Goal: Task Accomplishment & Management: Complete application form

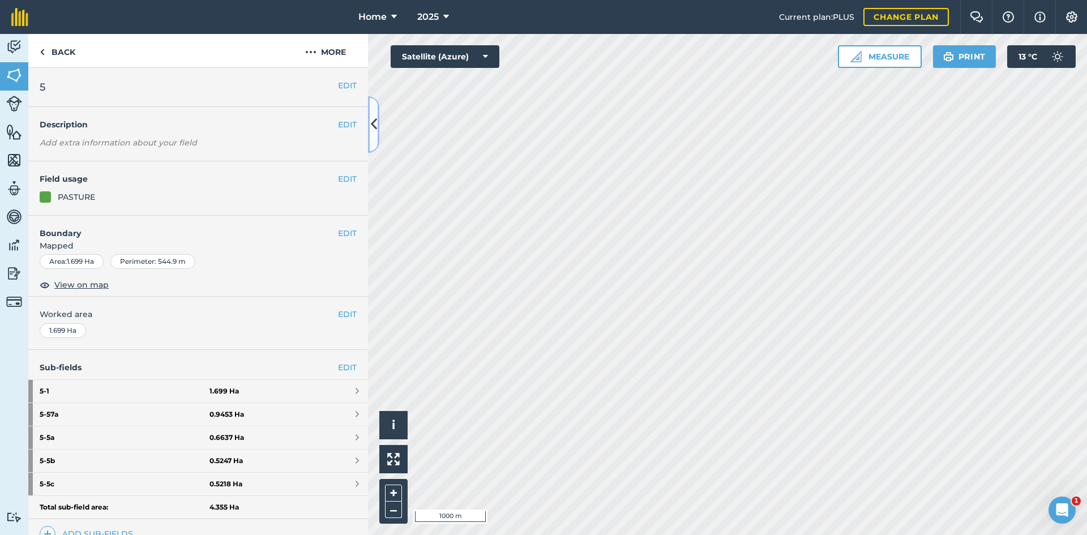
click at [373, 125] on icon at bounding box center [374, 124] width 6 height 20
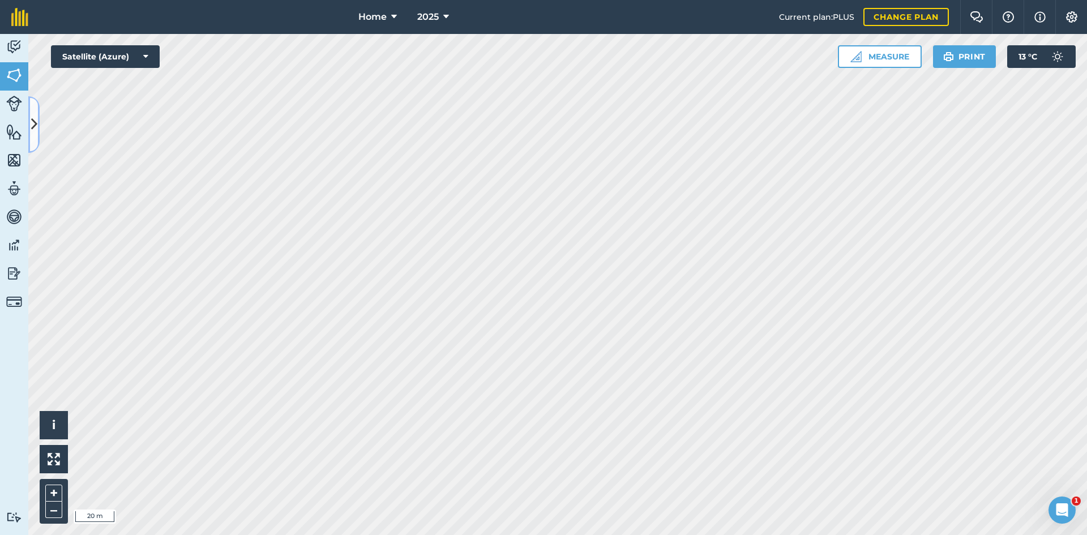
click at [35, 118] on icon at bounding box center [34, 124] width 6 height 20
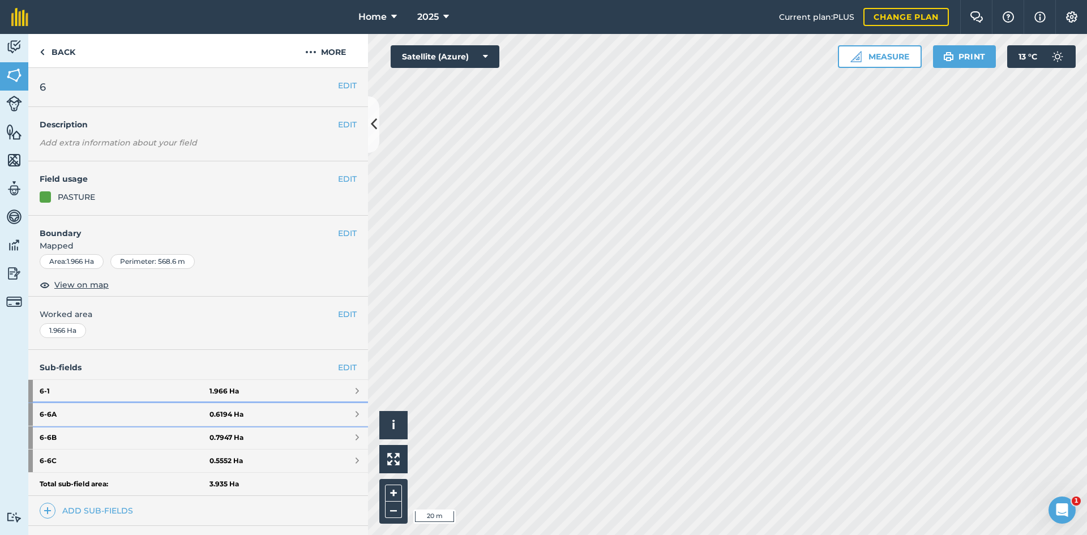
click at [209, 417] on strong "0.6194 Ha" at bounding box center [226, 414] width 34 height 9
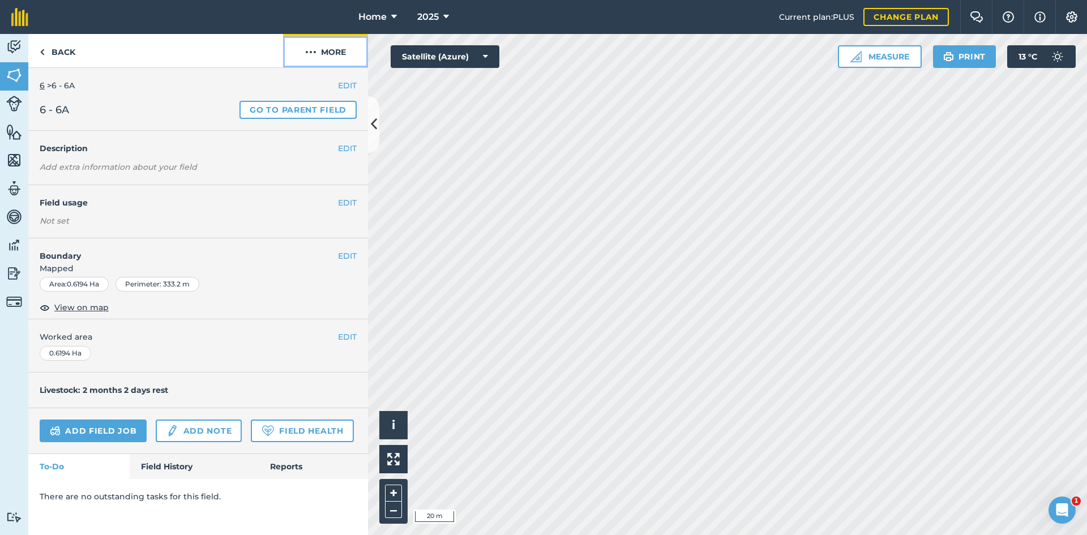
click at [336, 46] on button "More" at bounding box center [325, 50] width 85 height 33
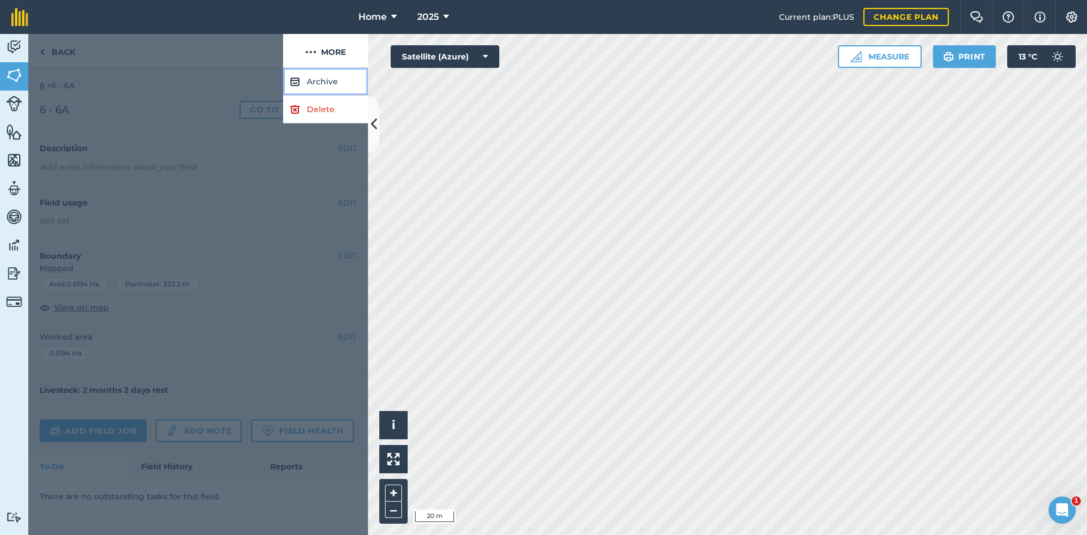
click at [340, 75] on button "Archive" at bounding box center [325, 82] width 85 height 28
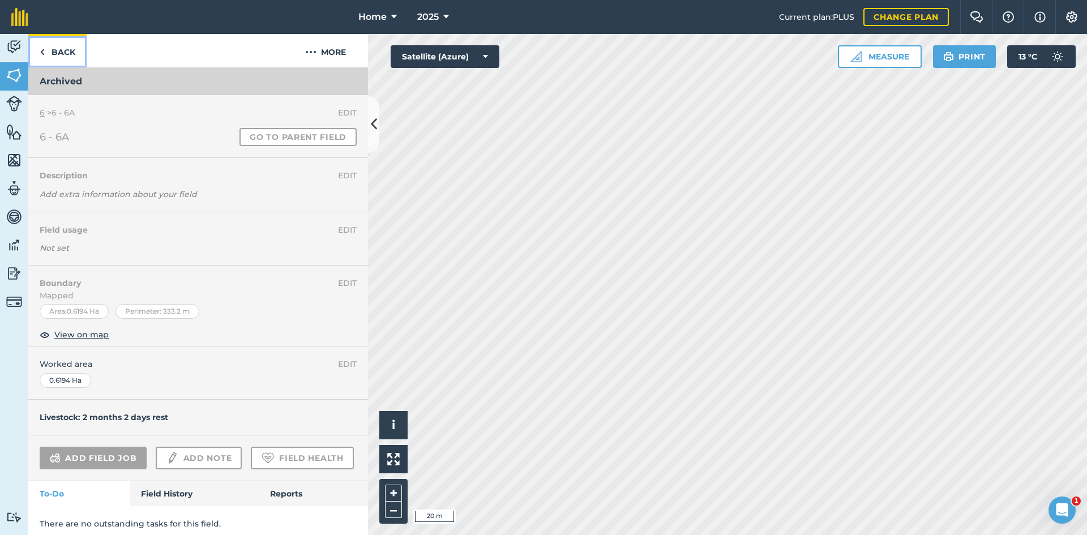
click at [63, 58] on link "Back" at bounding box center [57, 50] width 58 height 33
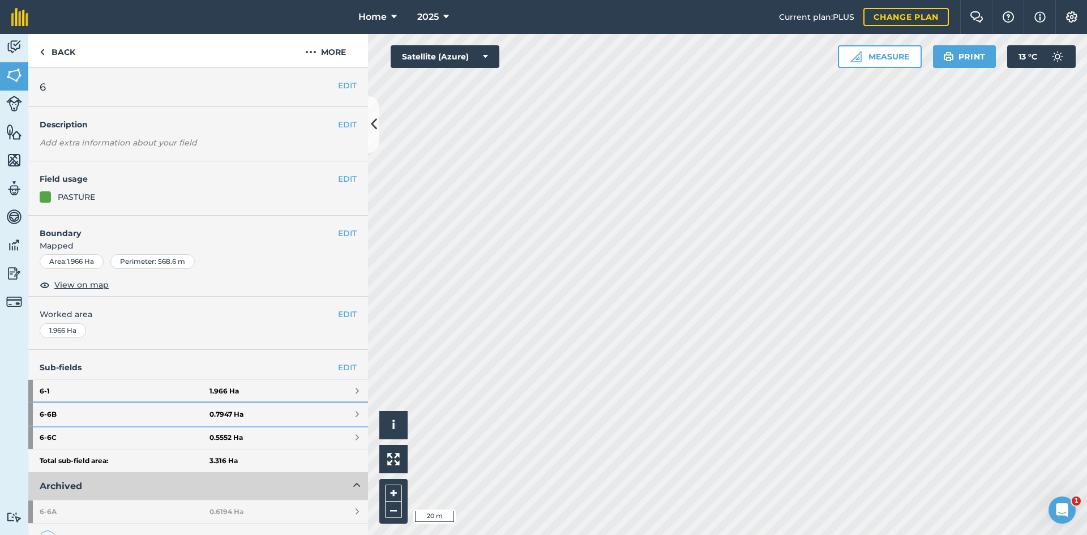
click at [281, 417] on link "6 - 6B 0.7947 Ha" at bounding box center [198, 414] width 340 height 23
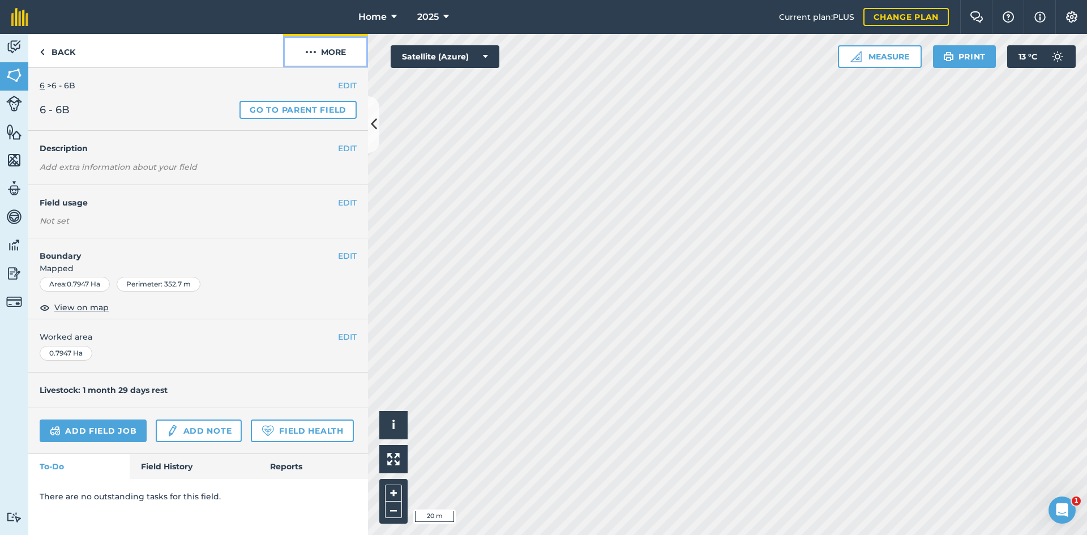
click at [328, 48] on button "More" at bounding box center [325, 50] width 85 height 33
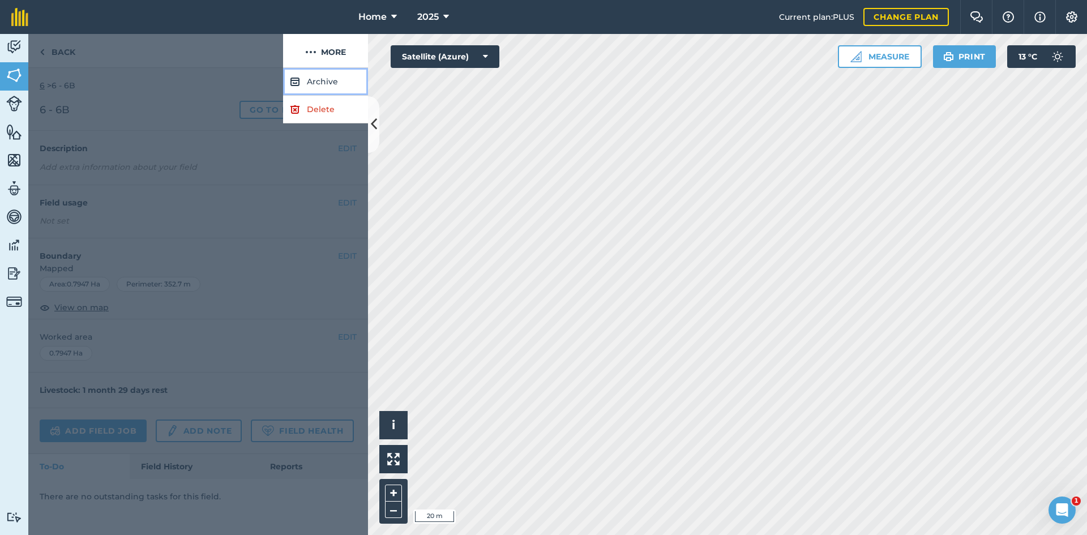
click at [324, 79] on button "Archive" at bounding box center [325, 82] width 85 height 28
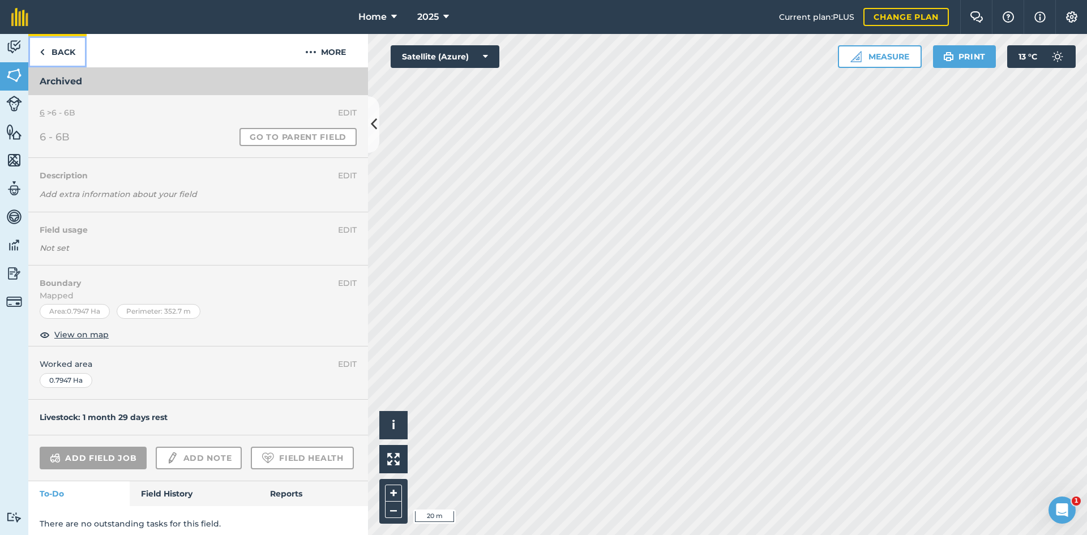
drag, startPoint x: 66, startPoint y: 51, endPoint x: 193, endPoint y: 295, distance: 274.9
click at [66, 53] on link "Back" at bounding box center [57, 50] width 58 height 33
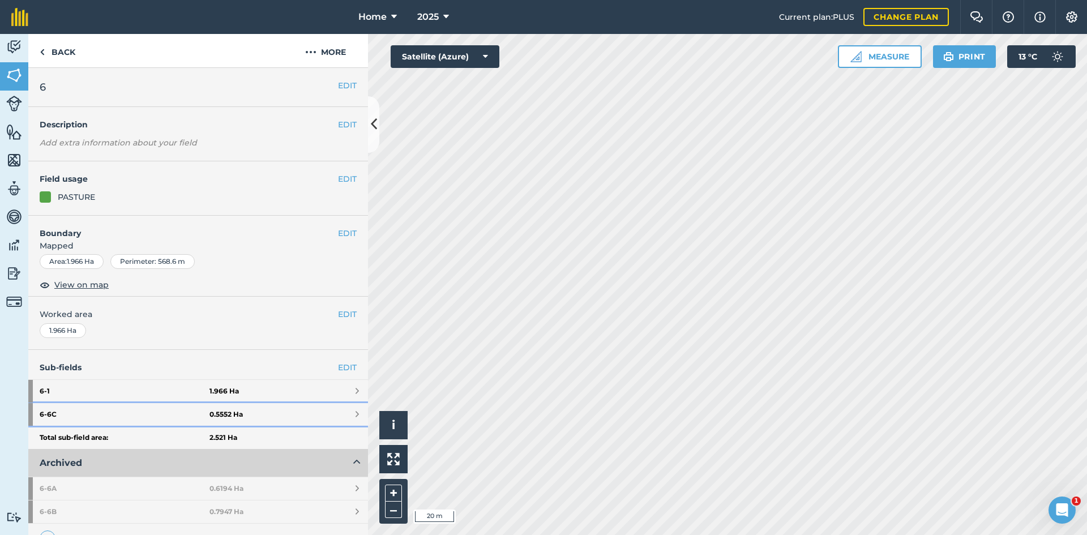
click at [227, 412] on strong "0.5552 Ha" at bounding box center [225, 414] width 33 height 9
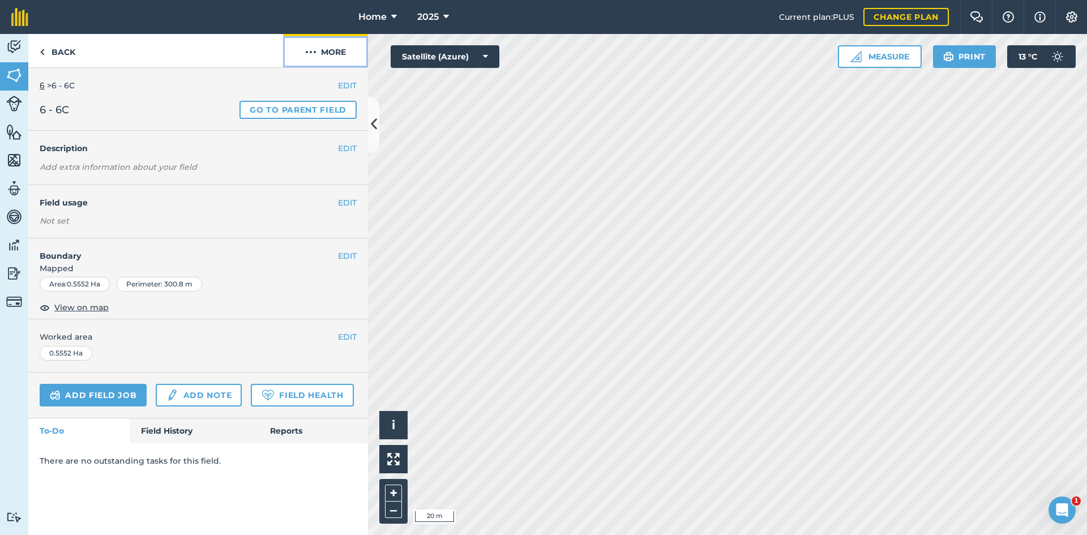
drag, startPoint x: 336, startPoint y: 48, endPoint x: 327, endPoint y: 62, distance: 16.5
click at [336, 49] on button "More" at bounding box center [325, 50] width 85 height 33
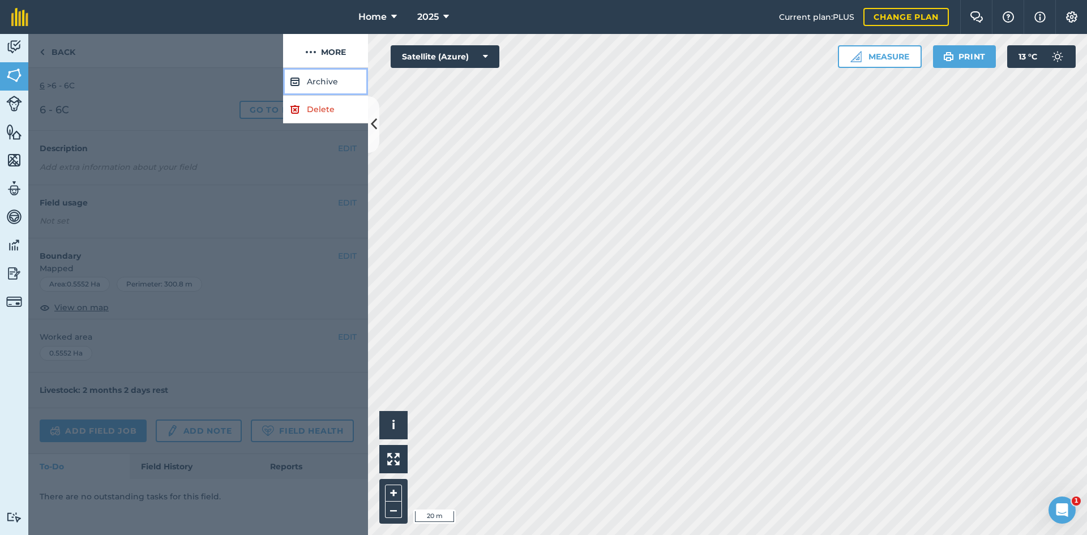
click at [316, 78] on button "Archive" at bounding box center [325, 82] width 85 height 28
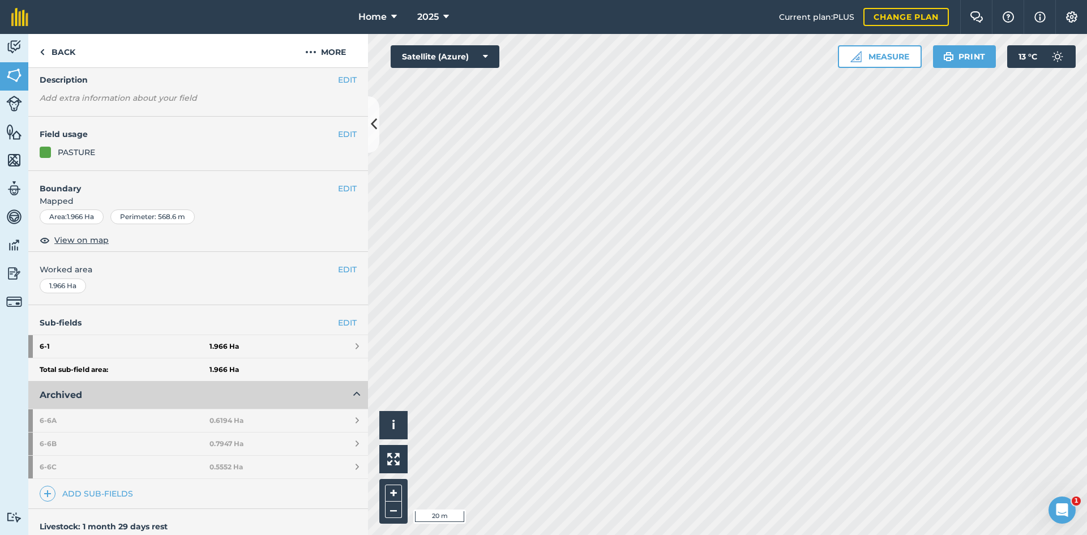
scroll to position [57, 0]
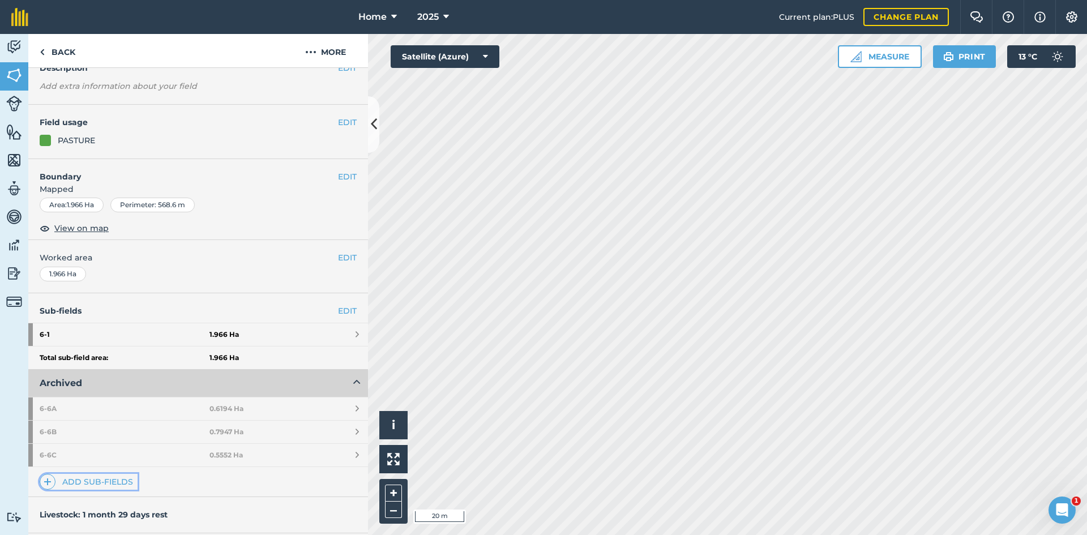
click at [121, 476] on link "Add sub-fields" at bounding box center [89, 482] width 98 height 16
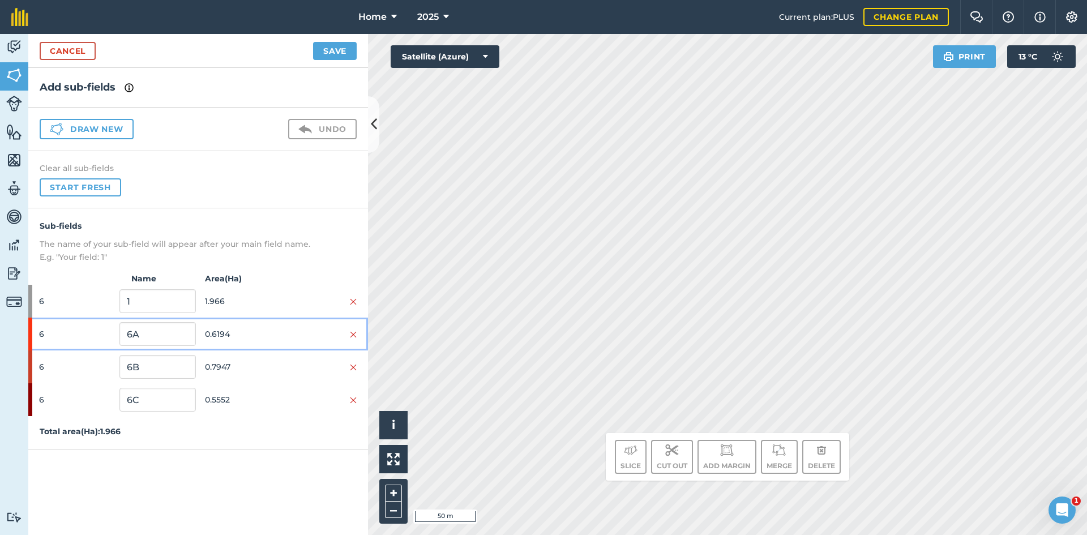
click at [357, 332] on div "6 6A 0.6194" at bounding box center [198, 333] width 340 height 33
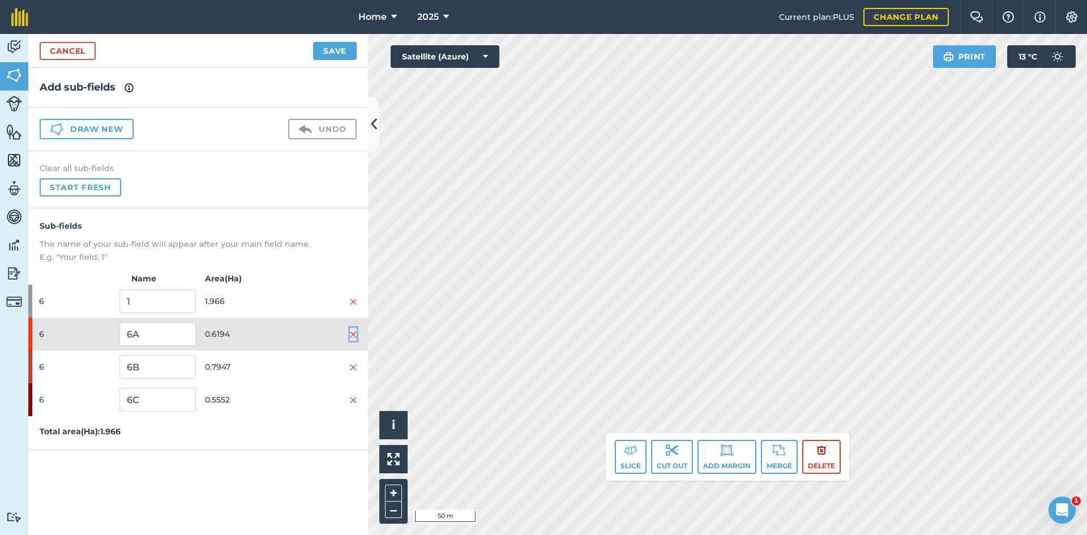
click at [353, 333] on img at bounding box center [353, 334] width 7 height 9
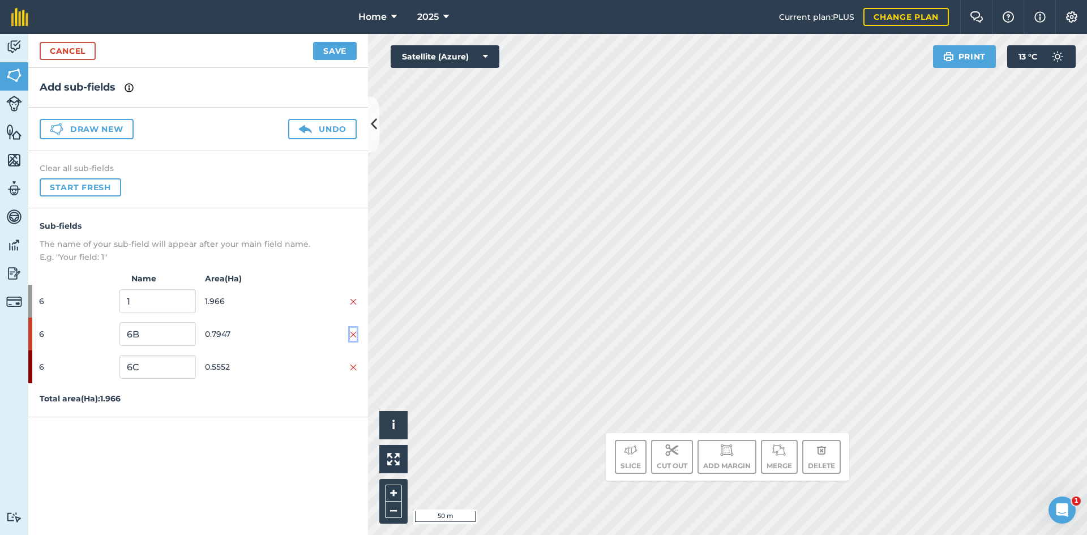
click at [353, 334] on img at bounding box center [353, 334] width 7 height 9
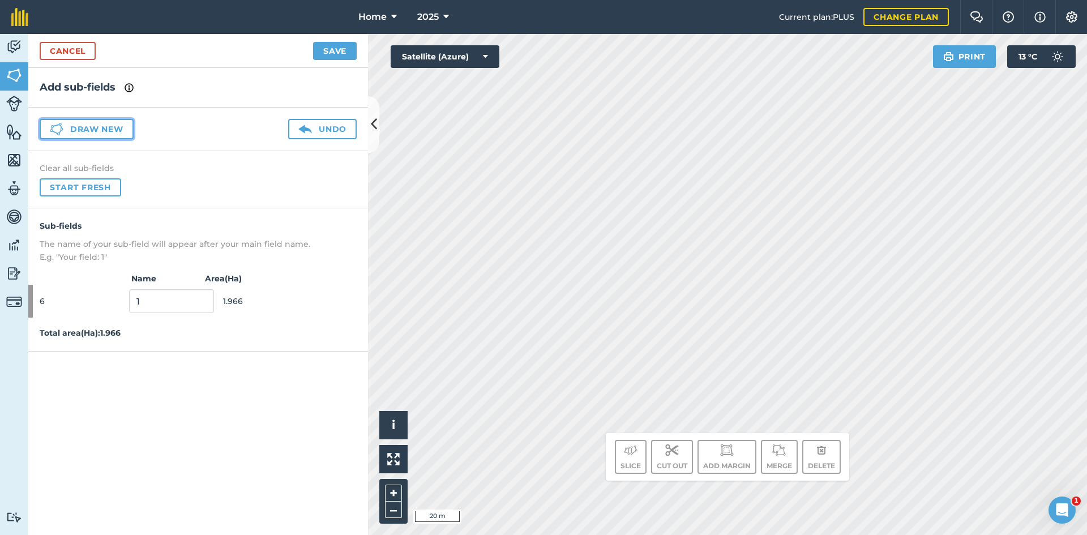
click at [110, 132] on button "Draw new" at bounding box center [87, 129] width 94 height 20
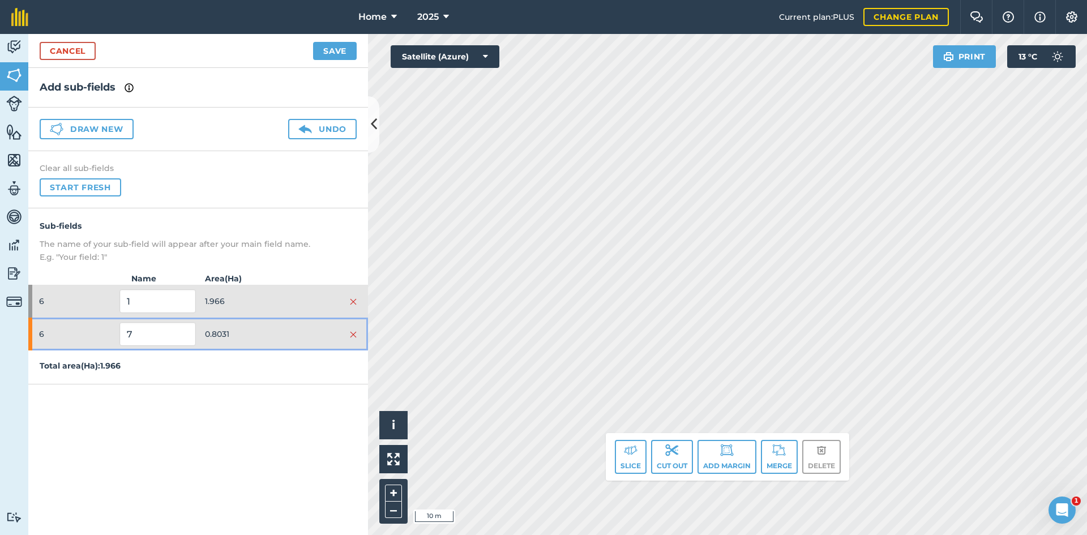
click at [284, 337] on div at bounding box center [319, 334] width 76 height 12
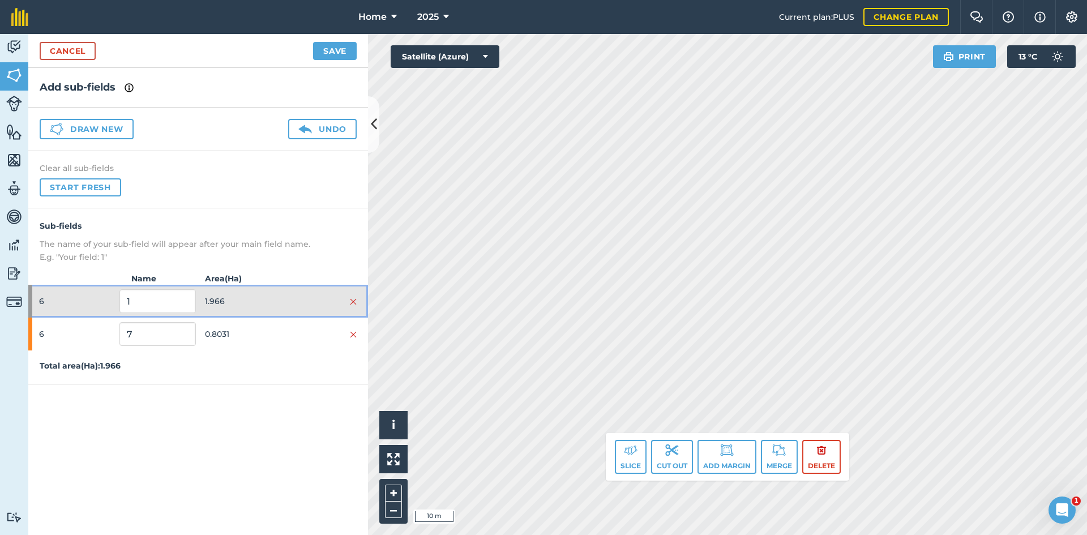
click at [291, 316] on div "6 1 1.966" at bounding box center [198, 301] width 340 height 33
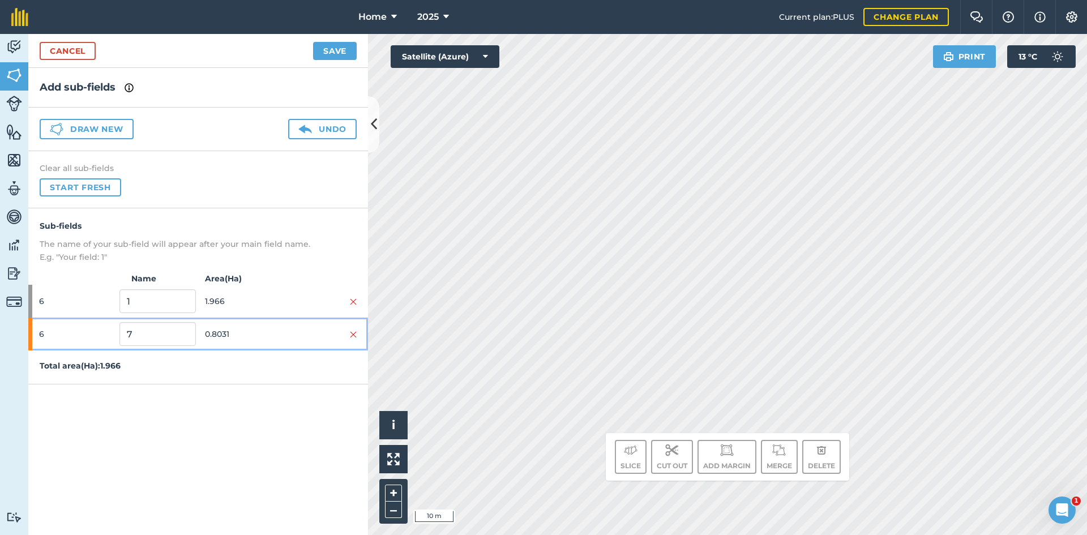
click at [282, 342] on div "6 7 0.8031" at bounding box center [198, 333] width 340 height 33
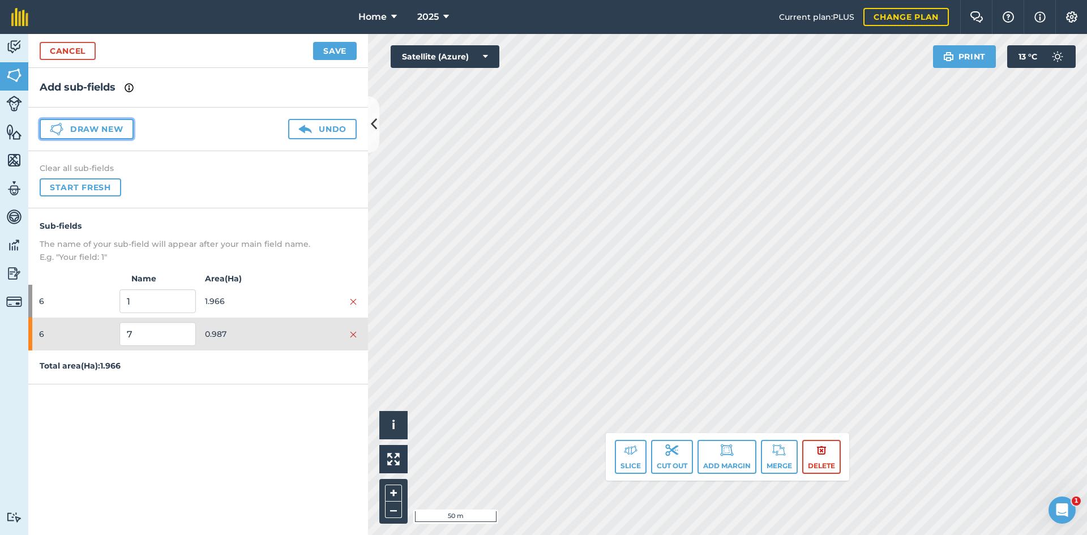
click at [105, 123] on button "Draw new" at bounding box center [87, 129] width 94 height 20
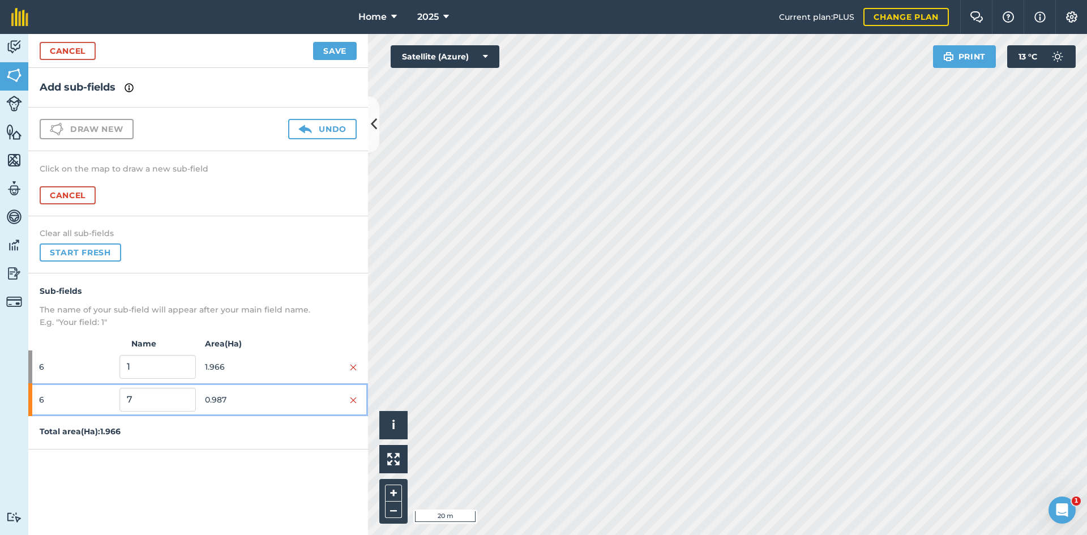
click at [358, 397] on div "6 7 0.987" at bounding box center [198, 399] width 340 height 33
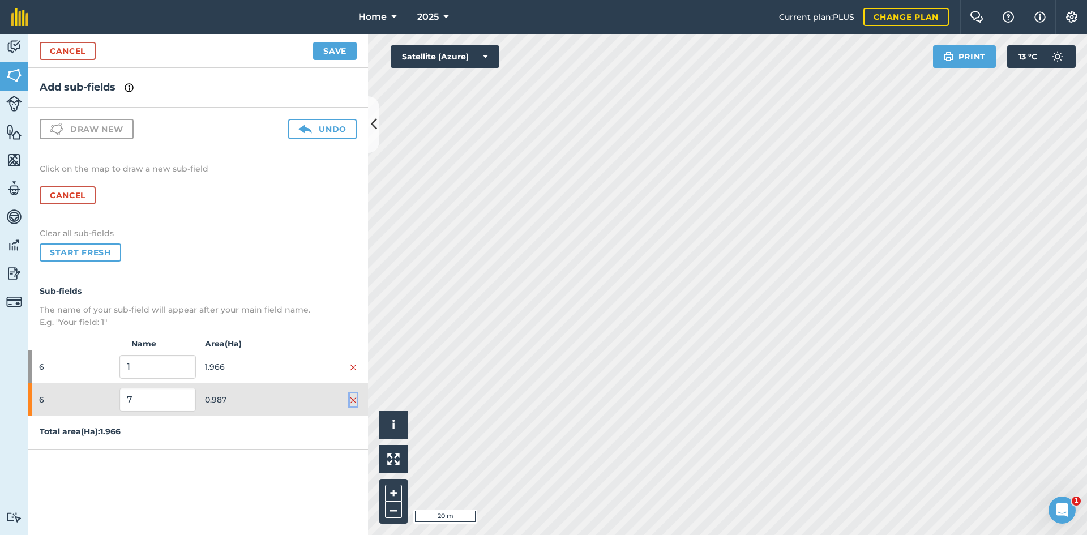
click at [353, 400] on img at bounding box center [353, 400] width 7 height 9
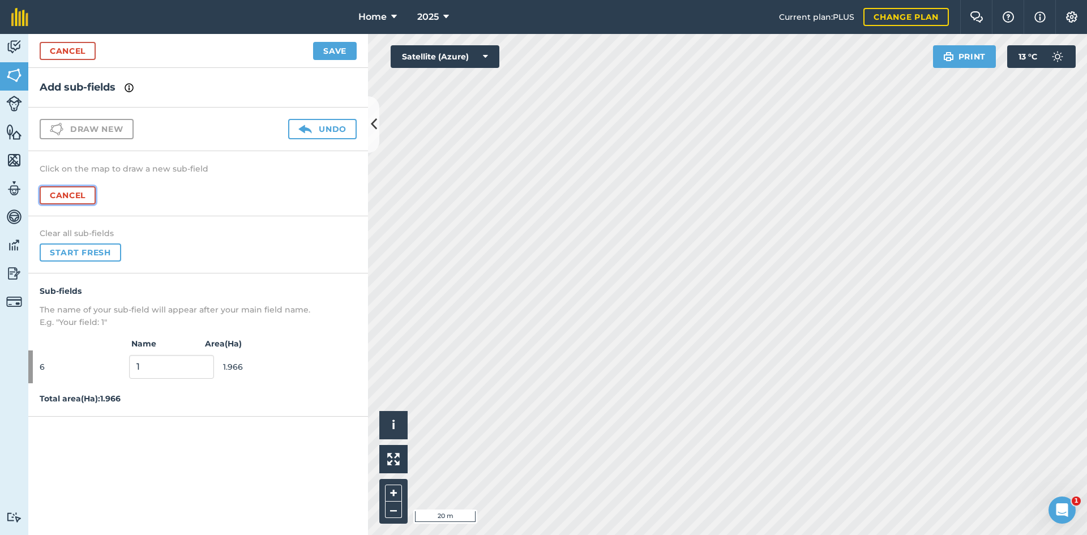
click at [69, 199] on button "Cancel" at bounding box center [68, 195] width 56 height 18
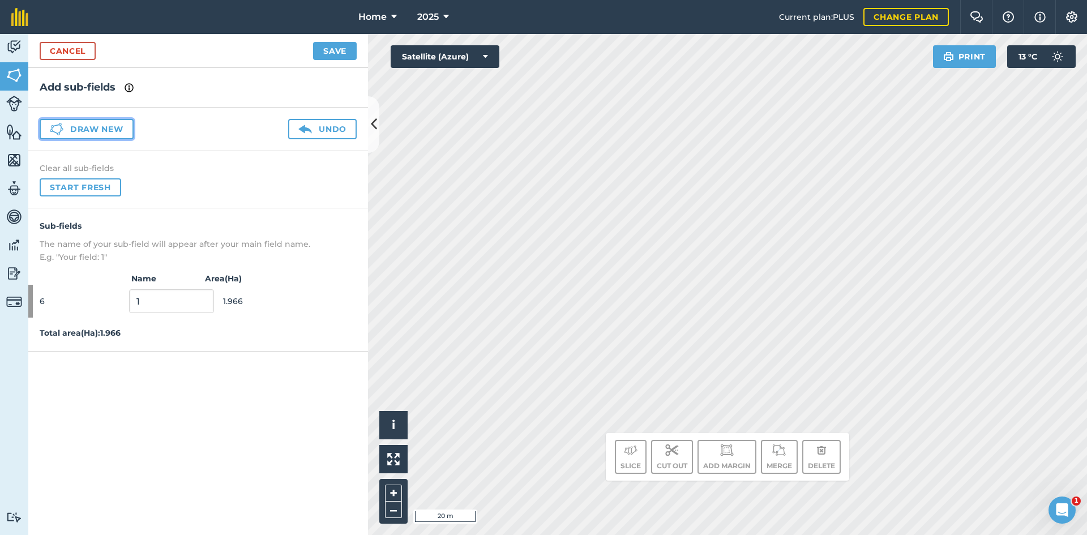
click at [68, 122] on button "Draw new" at bounding box center [87, 129] width 94 height 20
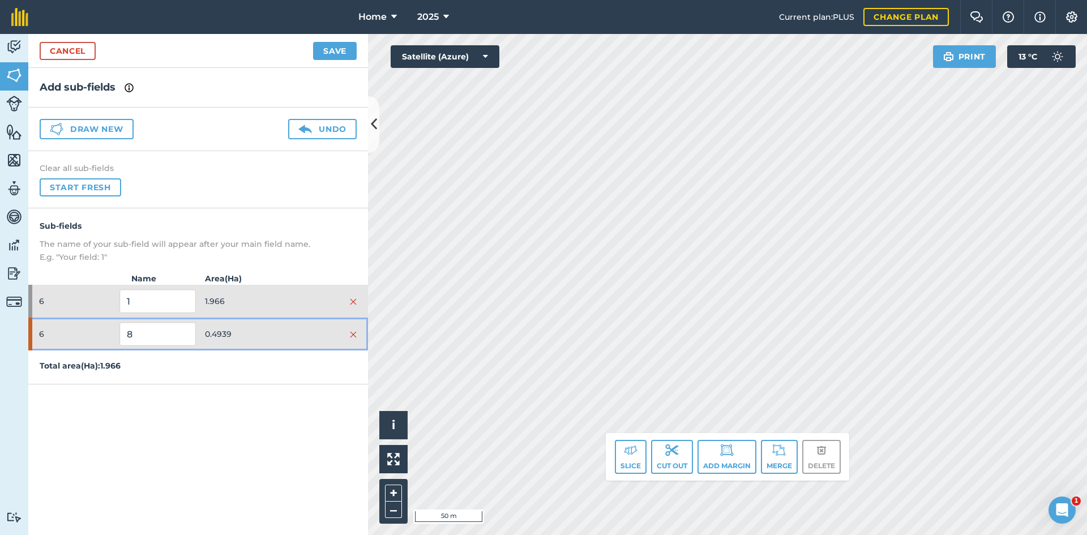
click at [270, 327] on span "0.4939" at bounding box center [243, 334] width 76 height 22
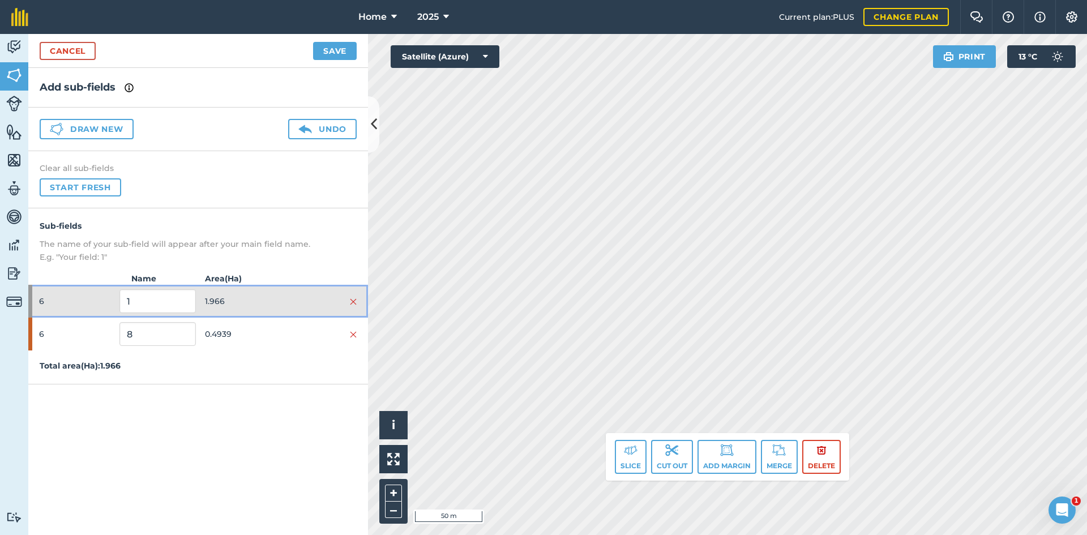
click at [237, 298] on span "1.966" at bounding box center [243, 301] width 76 height 22
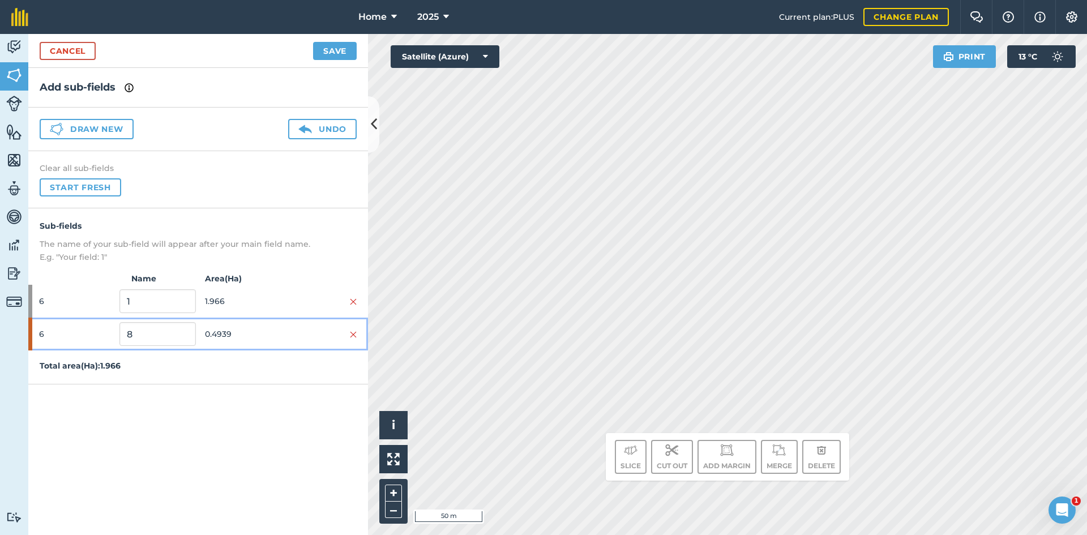
click at [256, 329] on span "0.4939" at bounding box center [243, 334] width 76 height 22
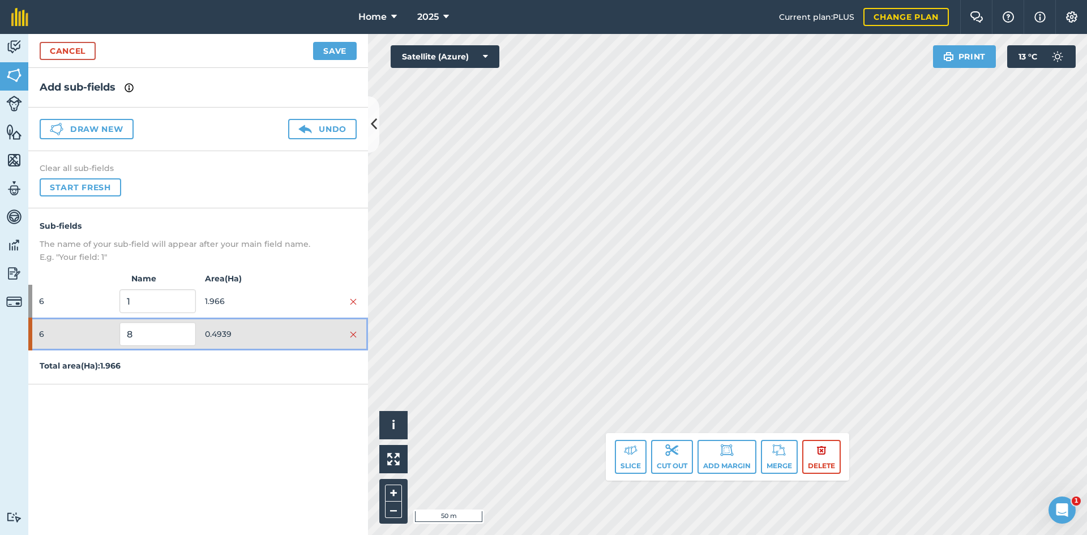
click at [277, 325] on span "0.4939" at bounding box center [243, 334] width 76 height 22
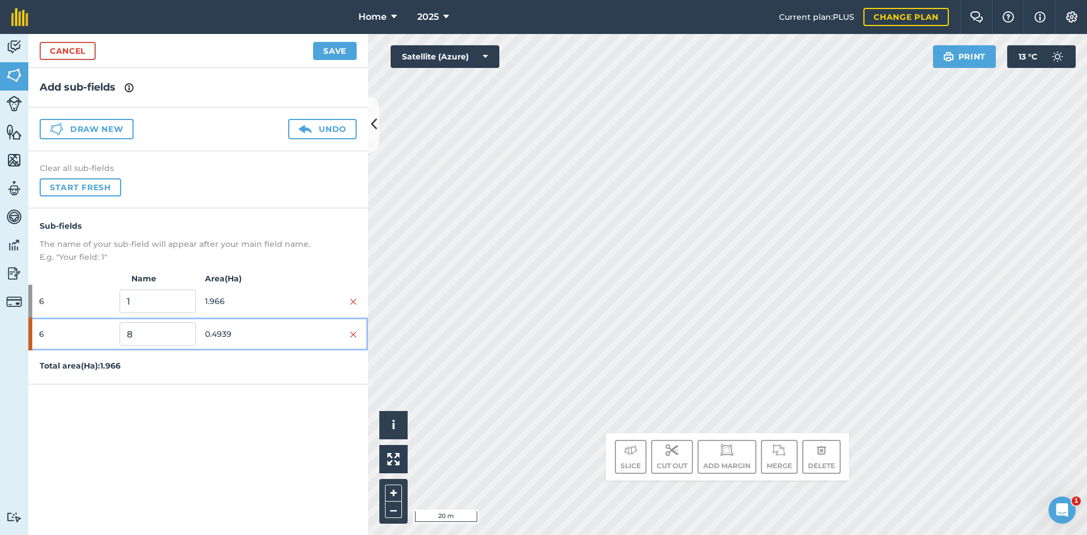
click at [254, 330] on span "0.4939" at bounding box center [243, 334] width 76 height 22
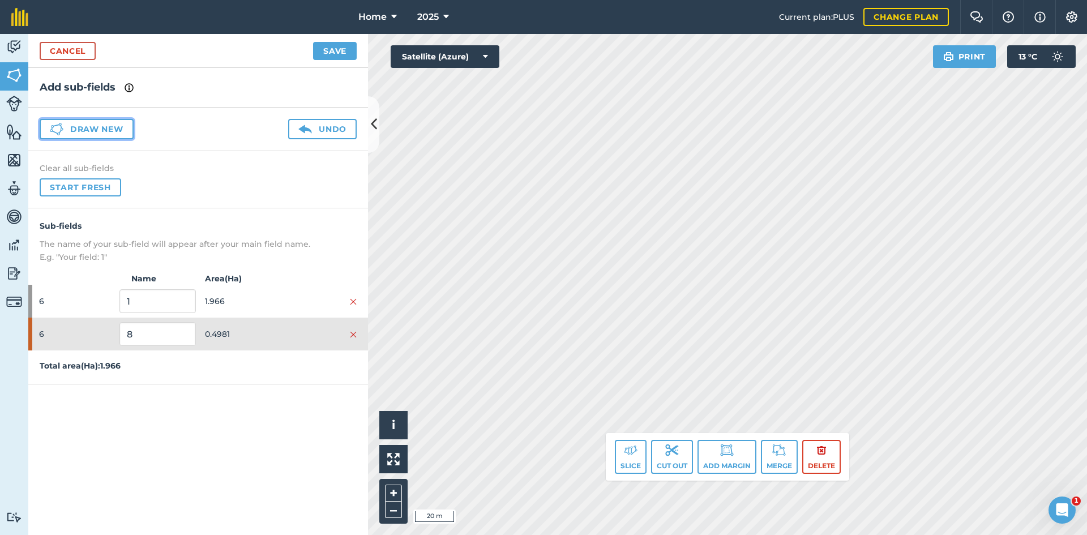
click at [126, 123] on button "Draw new" at bounding box center [87, 129] width 94 height 20
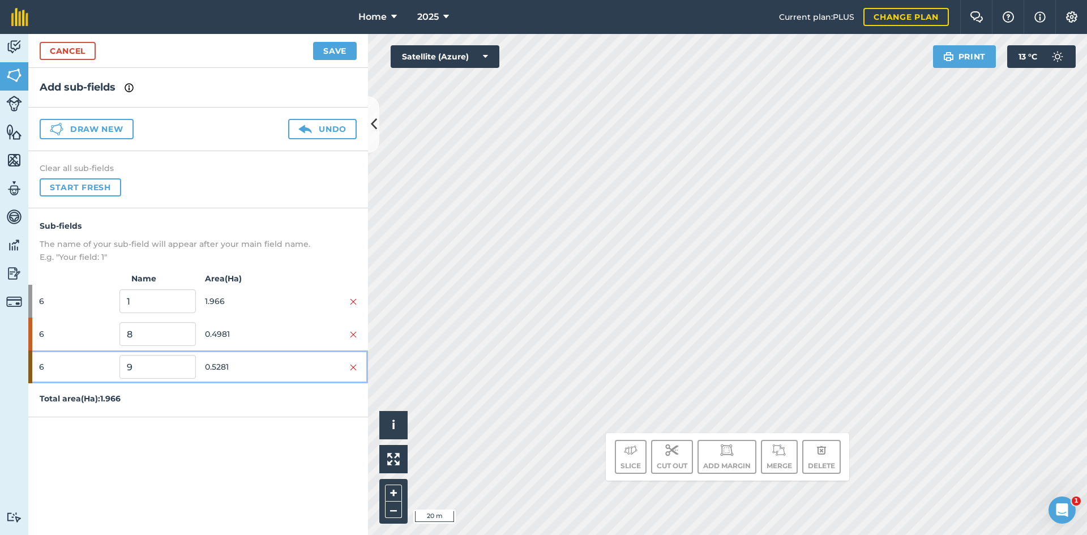
drag, startPoint x: 273, startPoint y: 364, endPoint x: 345, endPoint y: 329, distance: 79.7
click at [274, 363] on span "0.5281" at bounding box center [243, 367] width 76 height 22
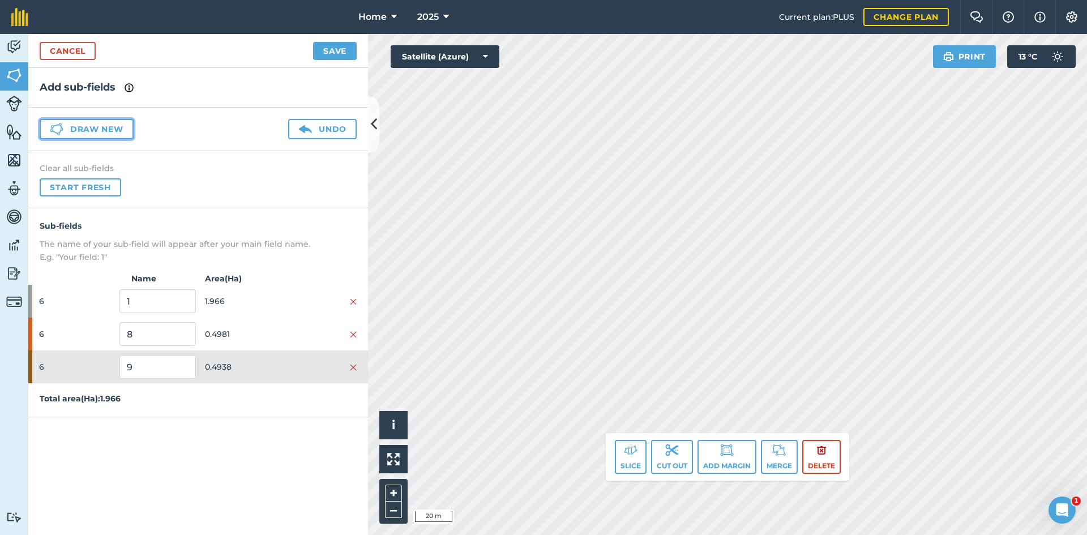
click at [99, 130] on button "Draw new" at bounding box center [87, 129] width 94 height 20
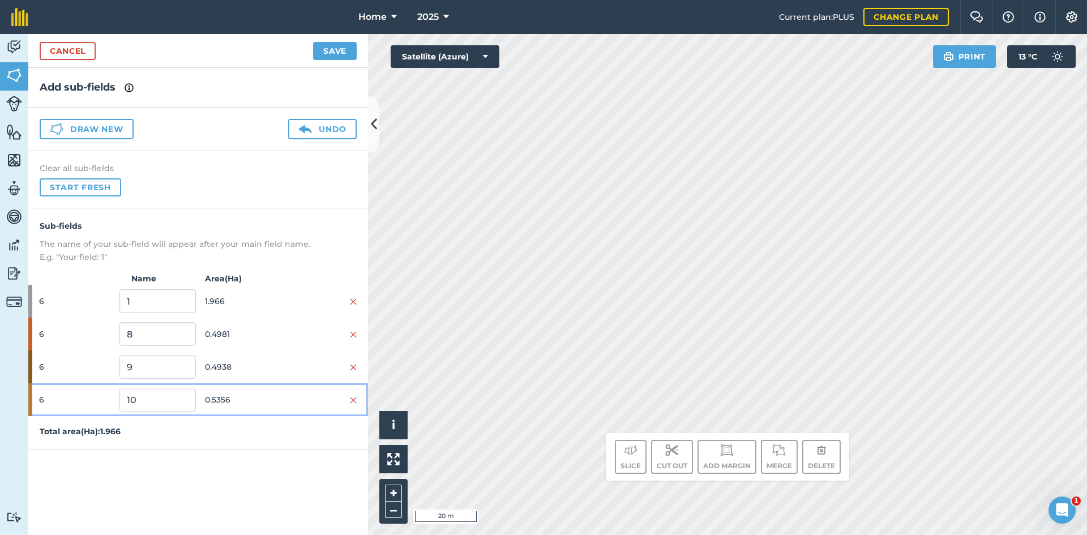
drag, startPoint x: 267, startPoint y: 396, endPoint x: 274, endPoint y: 389, distance: 10.0
click at [265, 394] on span "0.5356" at bounding box center [243, 400] width 76 height 22
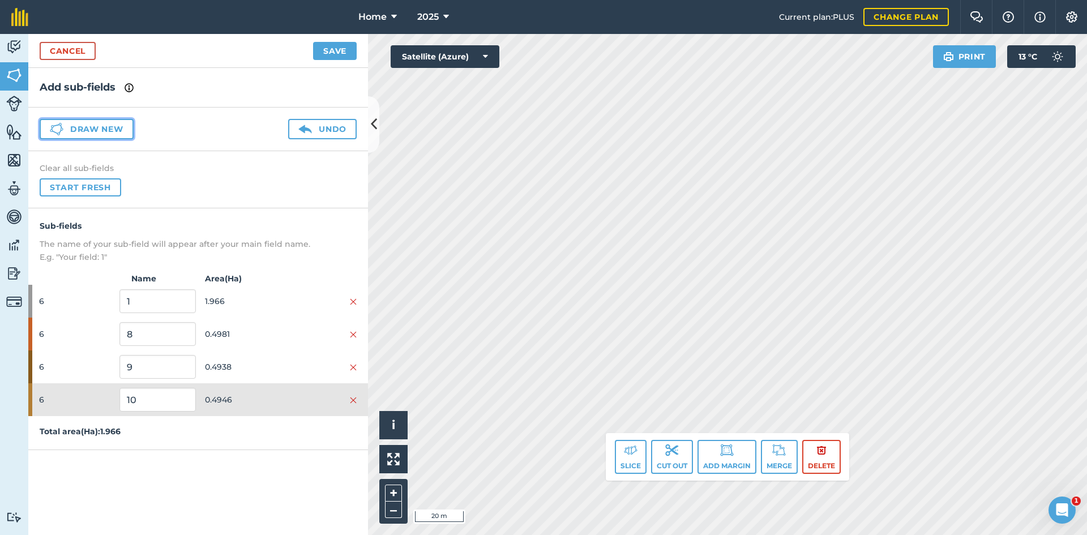
click at [85, 130] on button "Draw new" at bounding box center [87, 129] width 94 height 20
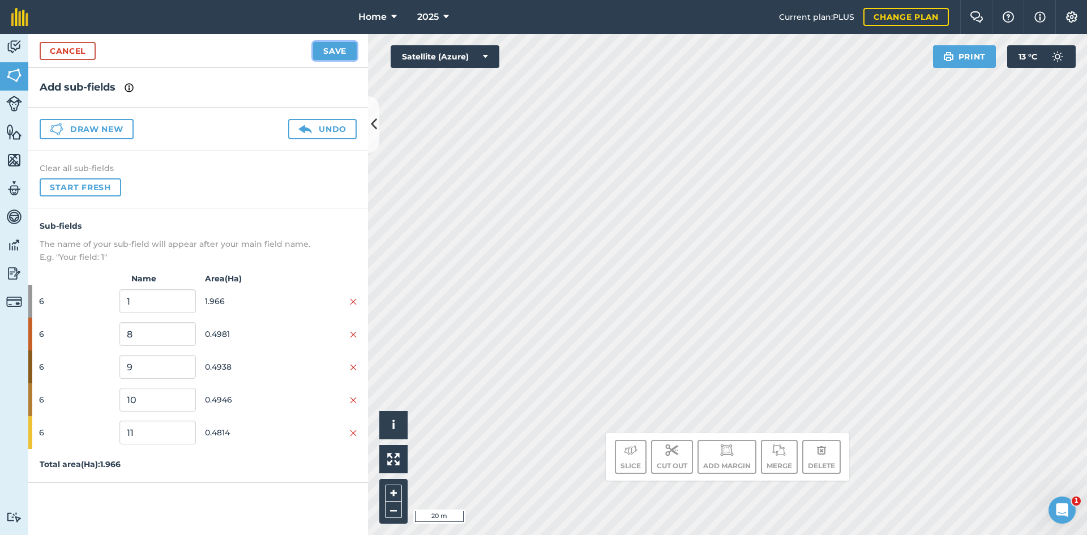
click at [336, 51] on button "Save" at bounding box center [335, 51] width 44 height 18
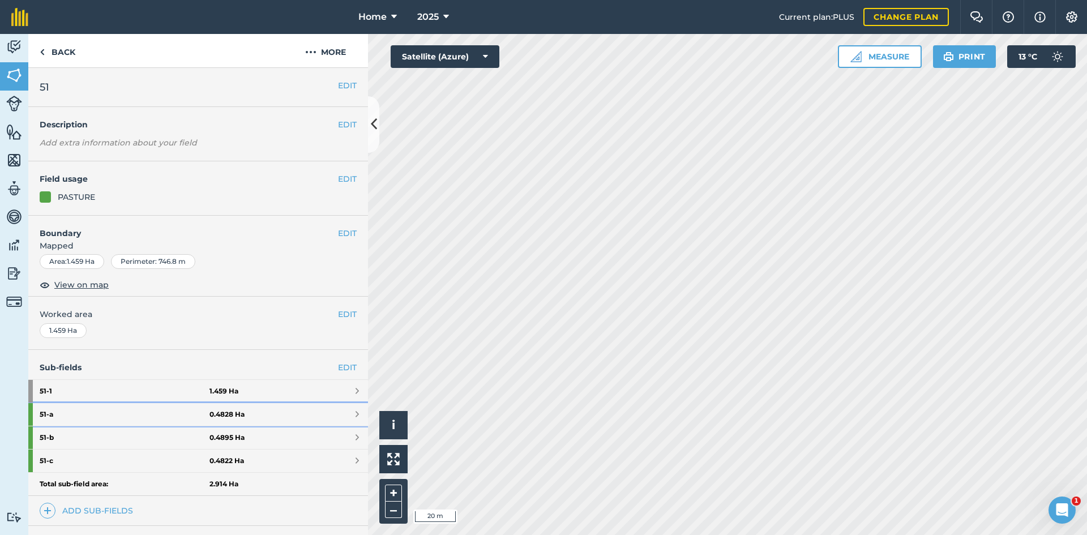
click at [238, 413] on strong "0.4828 Ha" at bounding box center [226, 414] width 35 height 9
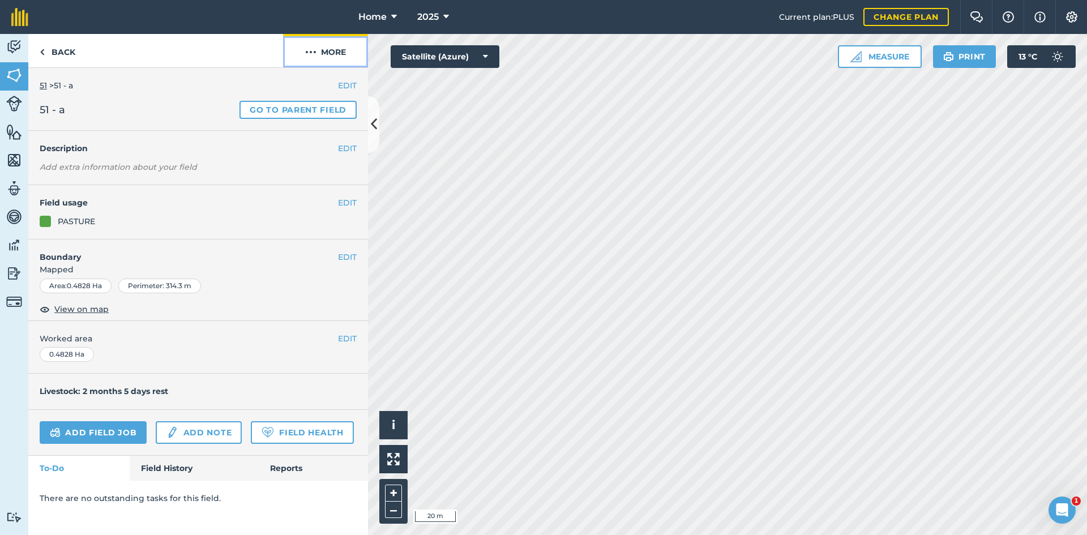
click at [332, 42] on button "More" at bounding box center [325, 50] width 85 height 33
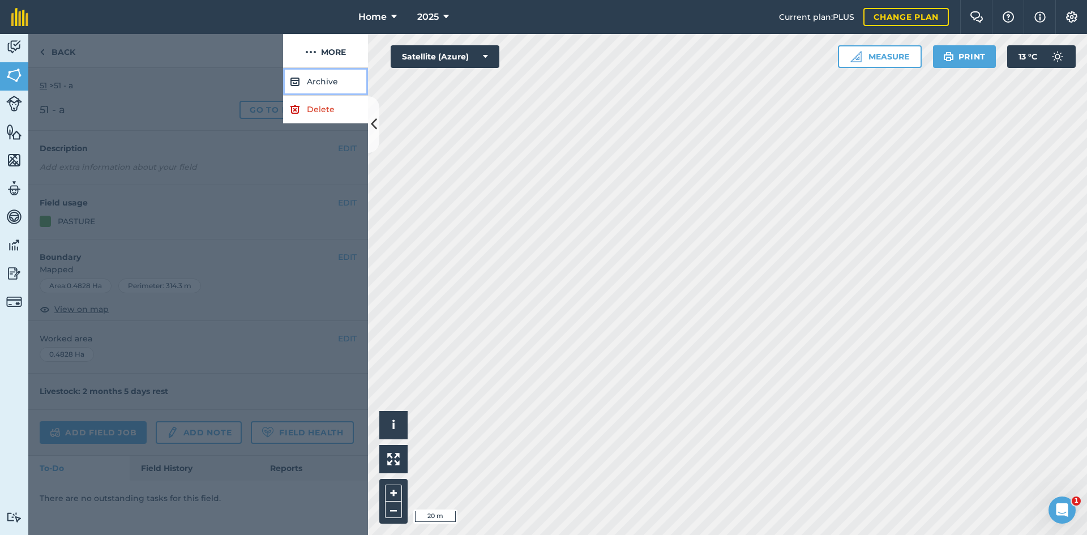
click at [339, 78] on button "Archive" at bounding box center [325, 82] width 85 height 28
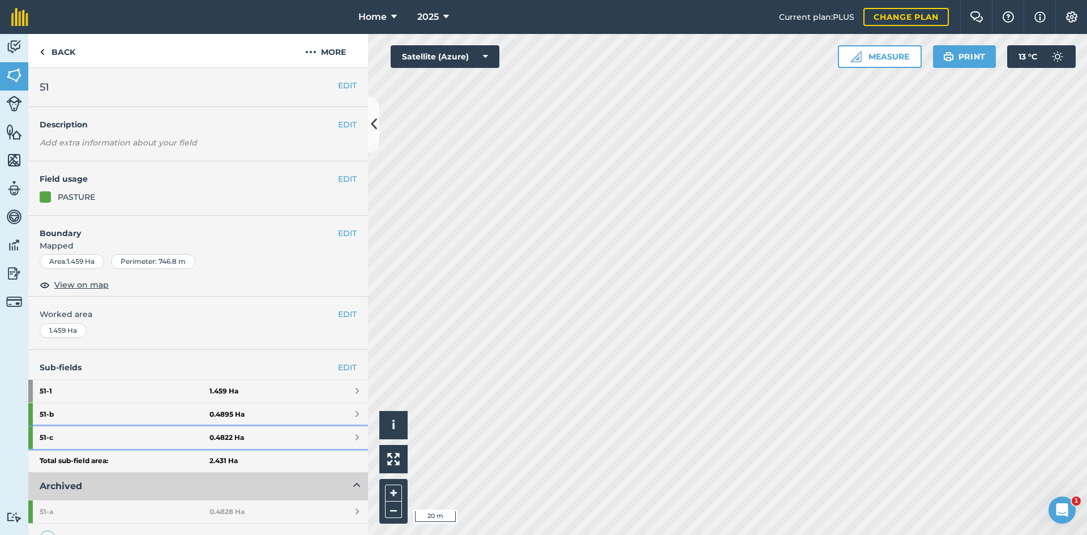
click at [299, 429] on link "51 - c 0.4822 Ha" at bounding box center [198, 437] width 340 height 23
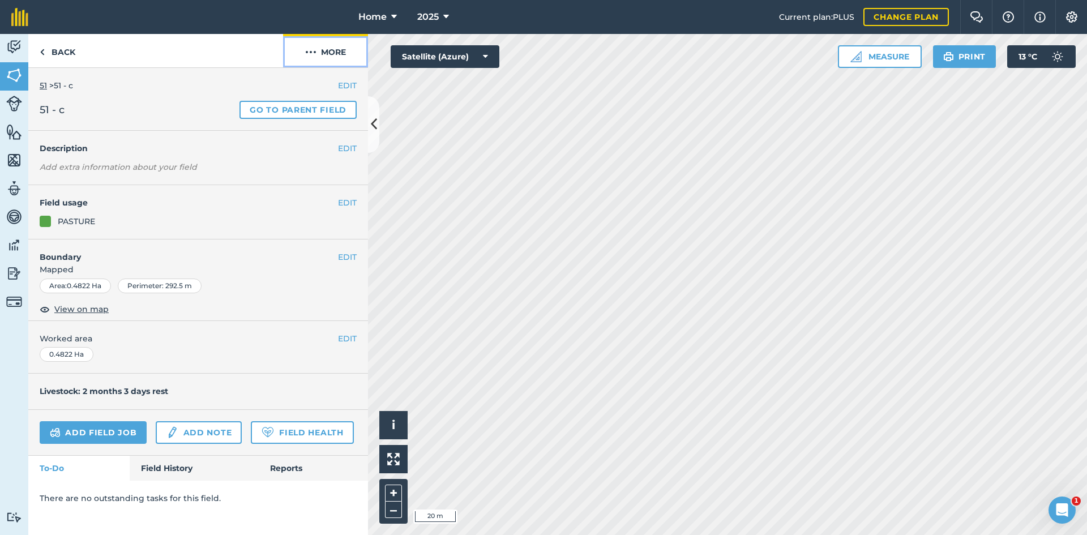
click at [345, 54] on button "More" at bounding box center [325, 50] width 85 height 33
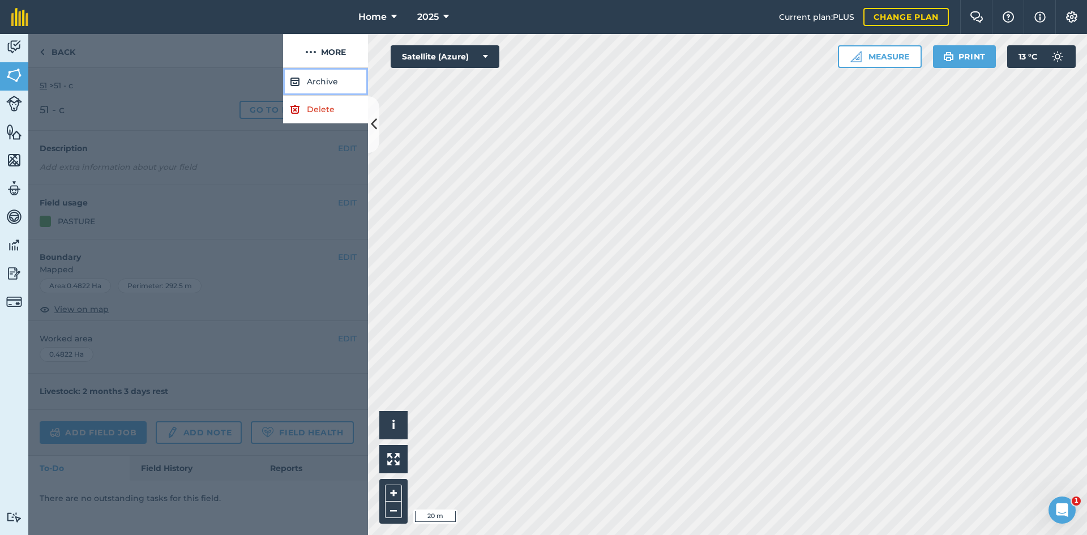
drag, startPoint x: 332, startPoint y: 74, endPoint x: 329, endPoint y: 79, distance: 6.3
click at [332, 75] on button "Archive" at bounding box center [325, 82] width 85 height 28
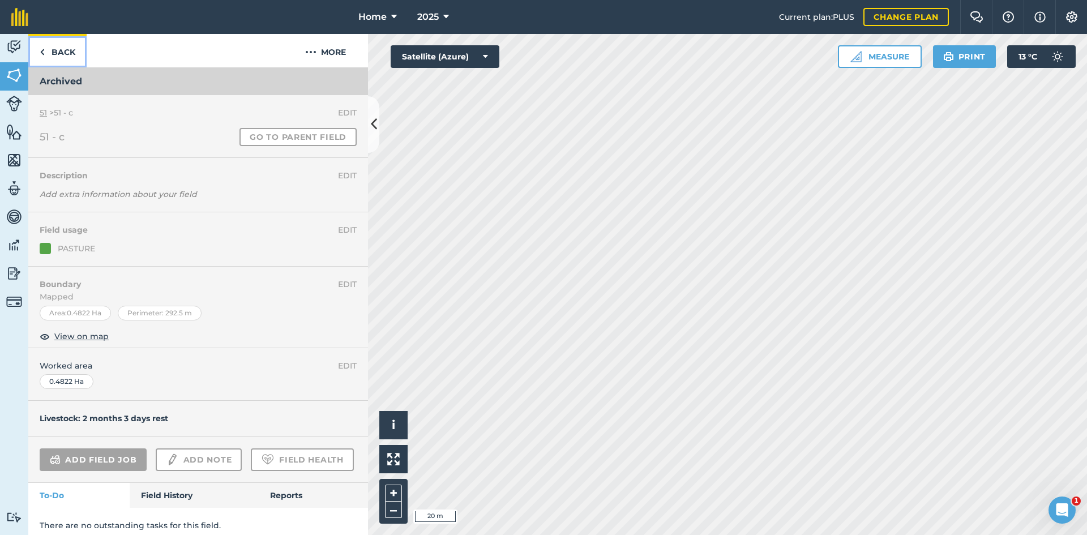
drag, startPoint x: 75, startPoint y: 50, endPoint x: 95, endPoint y: 92, distance: 46.1
click at [74, 51] on link "Back" at bounding box center [57, 50] width 58 height 33
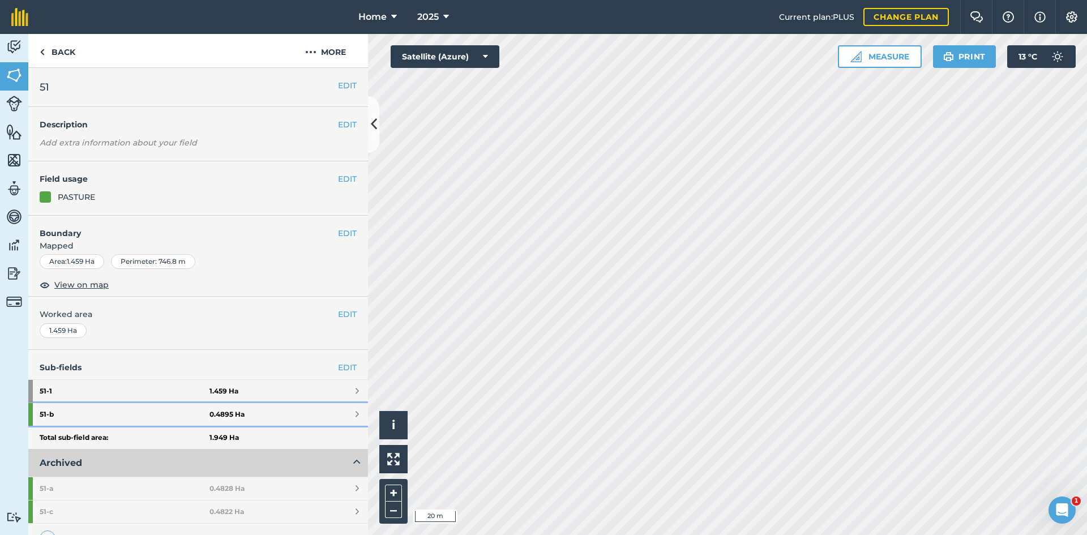
drag, startPoint x: 279, startPoint y: 418, endPoint x: 296, endPoint y: 352, distance: 67.8
click at [280, 418] on link "51 - b 0.4895 Ha" at bounding box center [198, 414] width 340 height 23
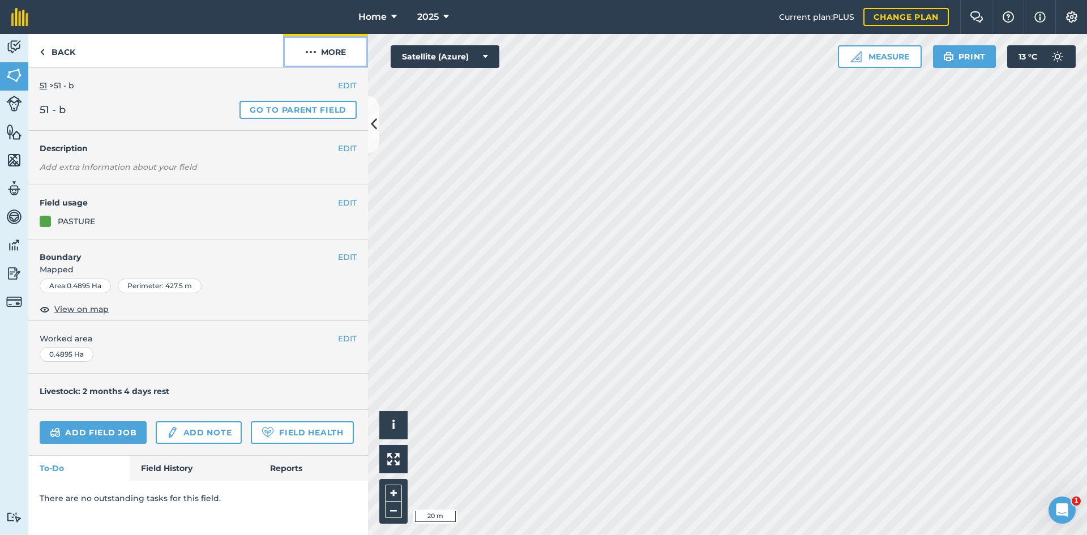
click at [327, 55] on button "More" at bounding box center [325, 50] width 85 height 33
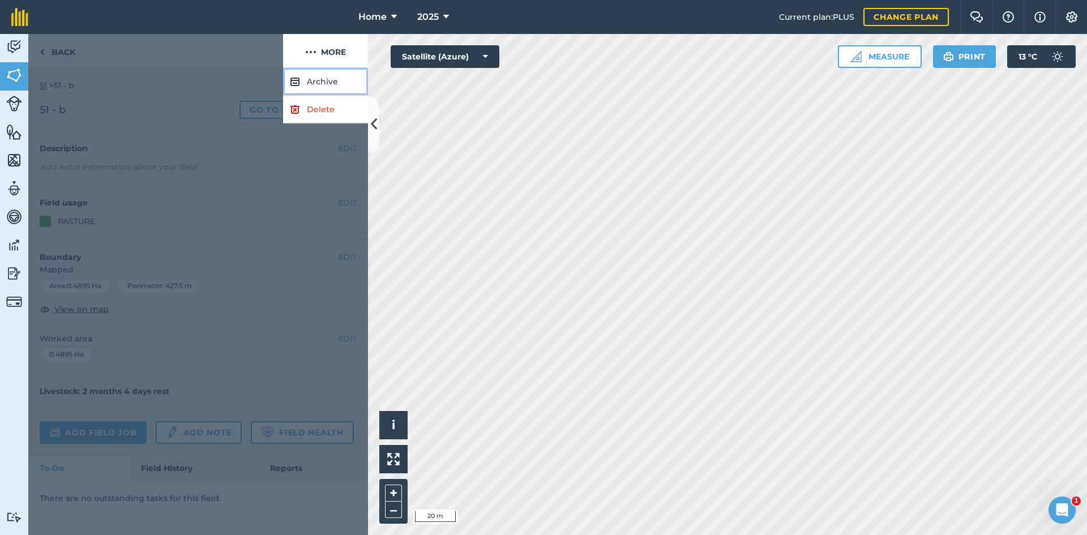
click at [319, 76] on button "Archive" at bounding box center [325, 82] width 85 height 28
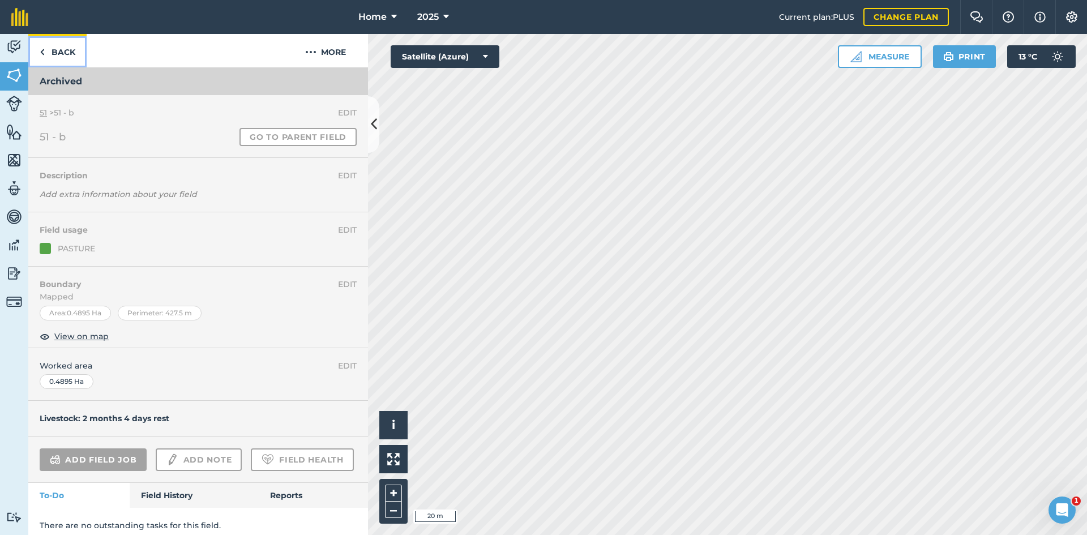
click at [55, 49] on link "Back" at bounding box center [57, 50] width 58 height 33
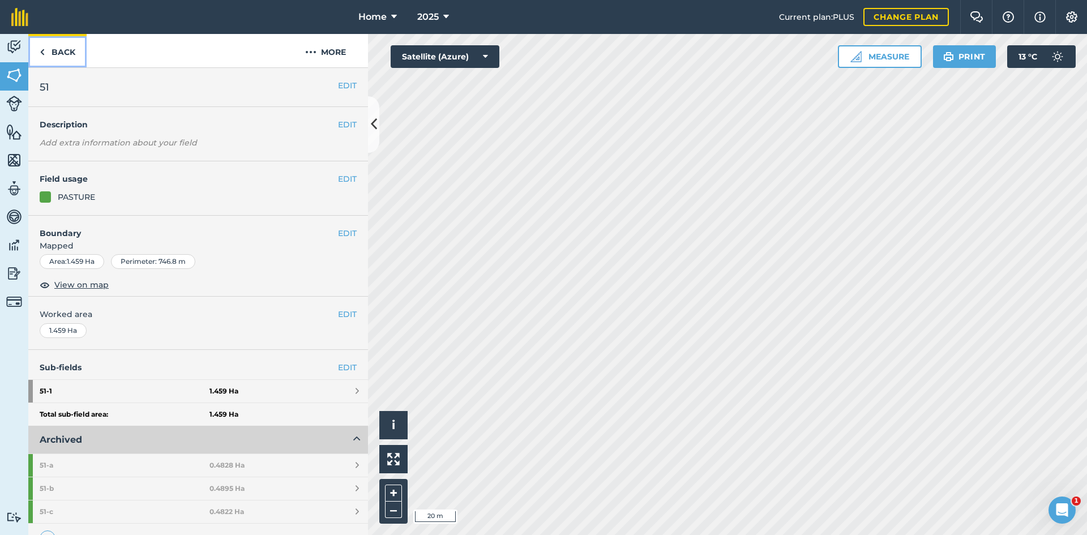
click at [71, 59] on link "Back" at bounding box center [57, 50] width 58 height 33
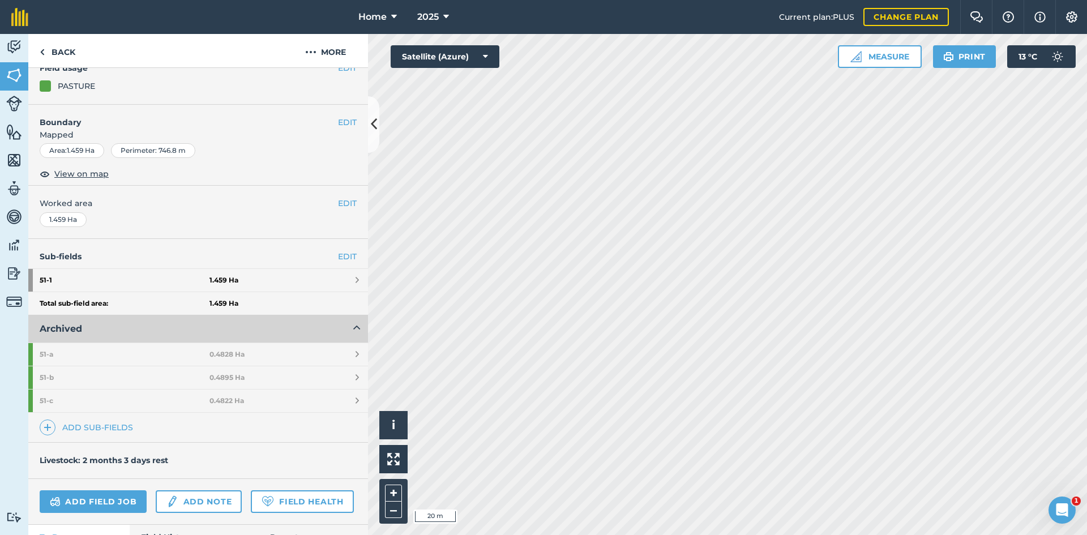
scroll to position [113, 0]
click at [119, 422] on link "Add sub-fields" at bounding box center [89, 425] width 98 height 16
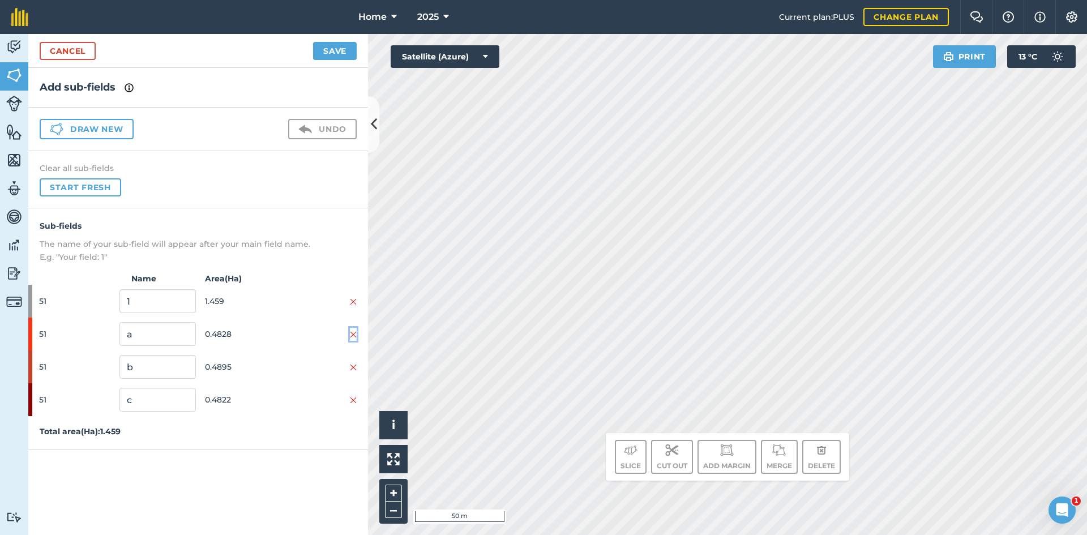
click at [355, 332] on img at bounding box center [353, 334] width 7 height 9
click at [354, 336] on img at bounding box center [353, 334] width 7 height 9
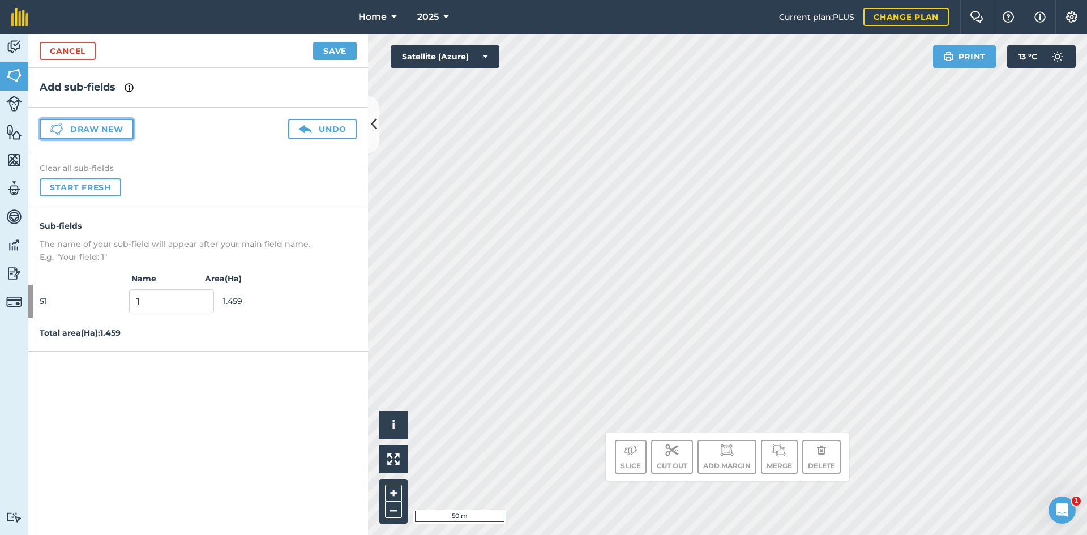
click at [110, 127] on button "Draw new" at bounding box center [87, 129] width 94 height 20
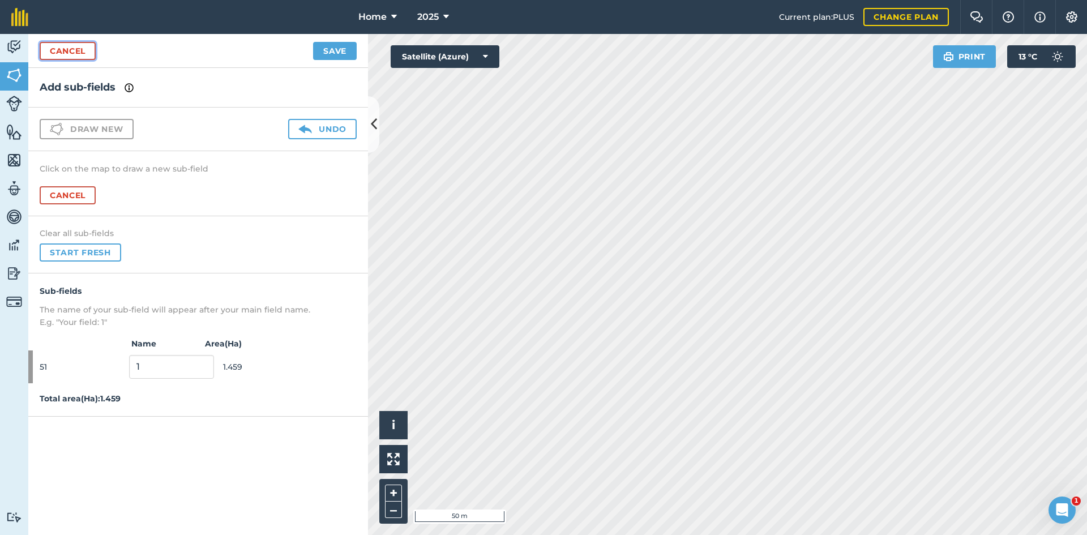
click at [56, 47] on link "Cancel" at bounding box center [68, 51] width 56 height 18
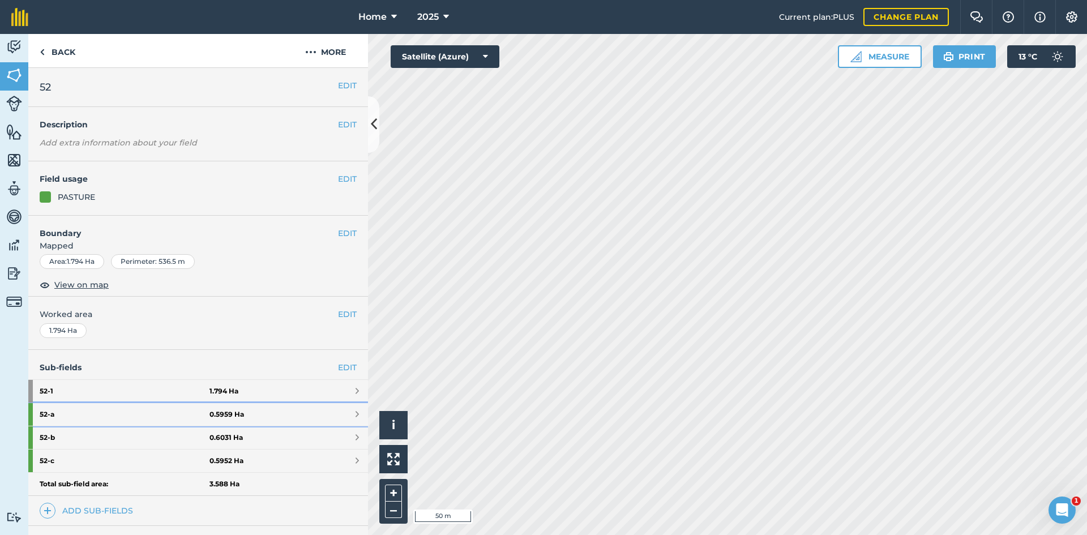
drag, startPoint x: 269, startPoint y: 414, endPoint x: 316, endPoint y: 310, distance: 114.7
click at [269, 415] on link "52 - a 0.5959 Ha" at bounding box center [198, 414] width 340 height 23
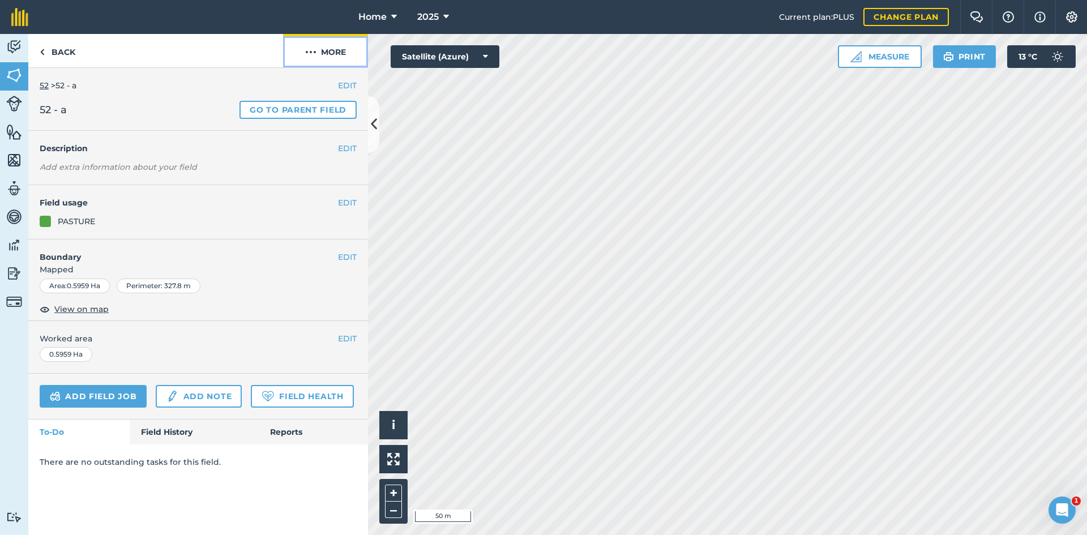
click at [332, 49] on button "More" at bounding box center [325, 50] width 85 height 33
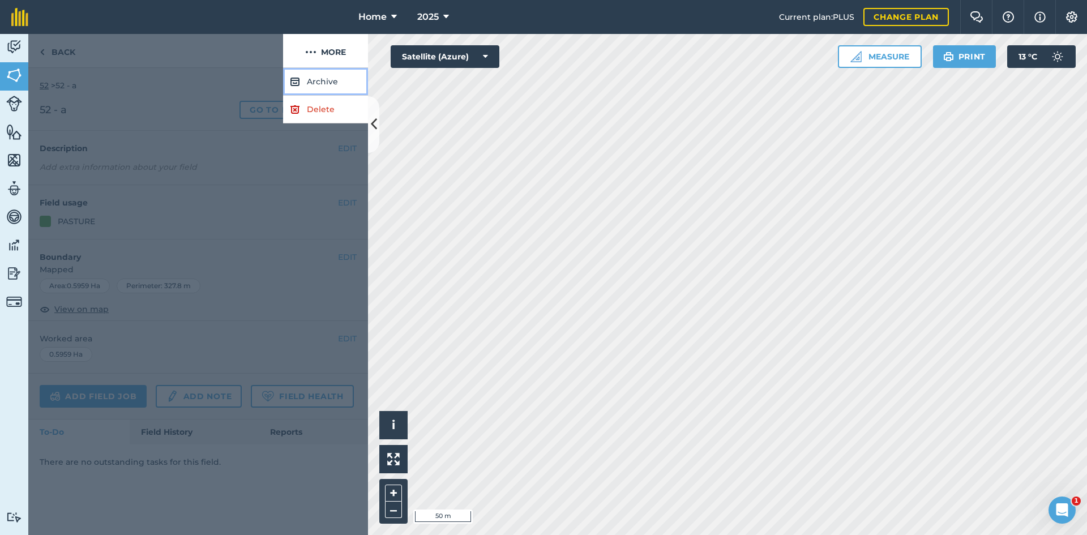
click at [327, 76] on button "Archive" at bounding box center [325, 82] width 85 height 28
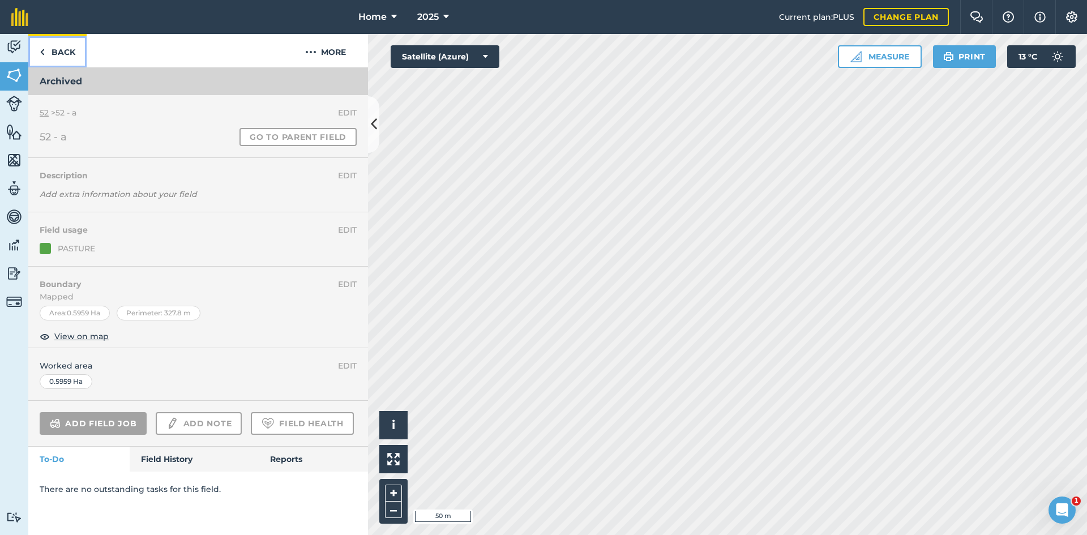
drag, startPoint x: 59, startPoint y: 56, endPoint x: 72, endPoint y: 91, distance: 36.7
click at [59, 57] on link "Back" at bounding box center [57, 50] width 58 height 33
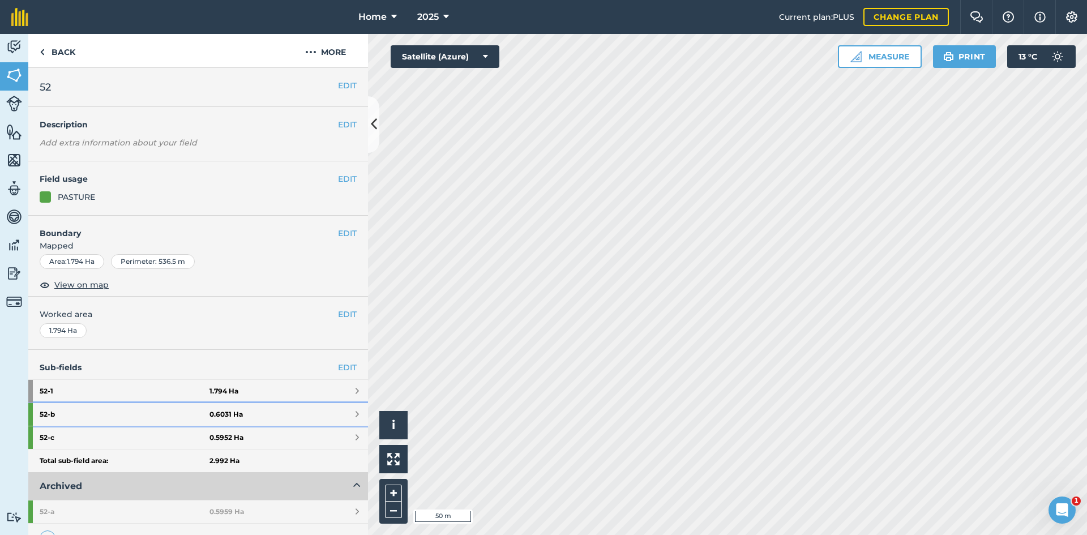
drag, startPoint x: 210, startPoint y: 411, endPoint x: 245, endPoint y: 347, distance: 72.9
click at [211, 411] on strong "0.6031 Ha" at bounding box center [225, 414] width 33 height 9
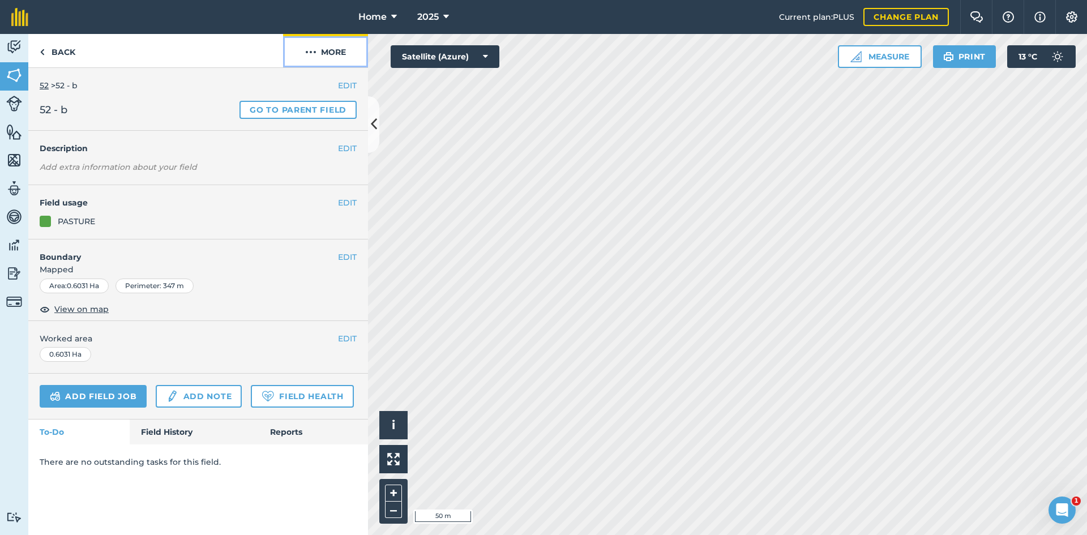
click at [337, 53] on button "More" at bounding box center [325, 50] width 85 height 33
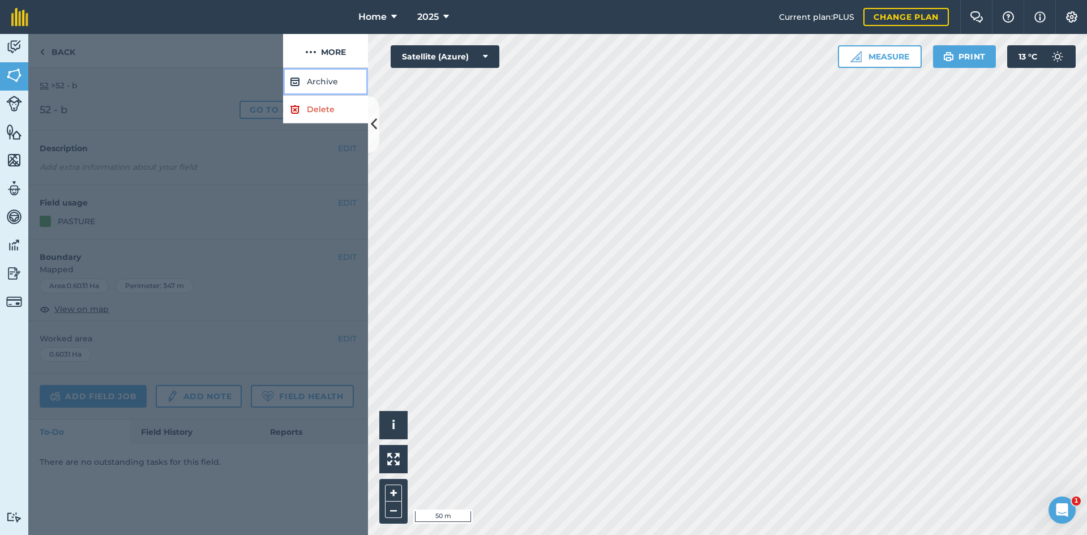
click at [307, 81] on button "Archive" at bounding box center [325, 82] width 85 height 28
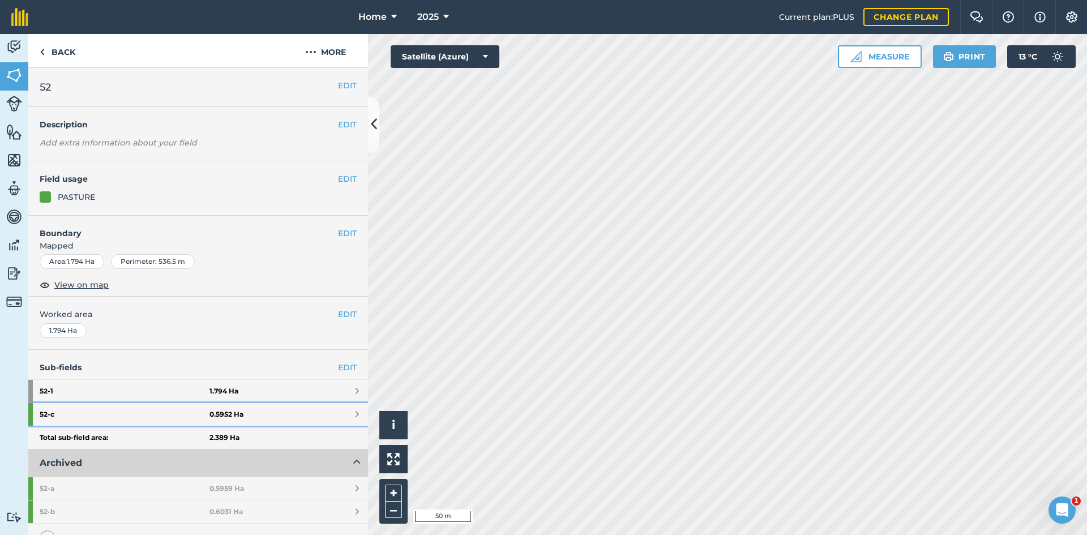
click at [271, 412] on link "52 - c 0.5952 Ha" at bounding box center [198, 414] width 340 height 23
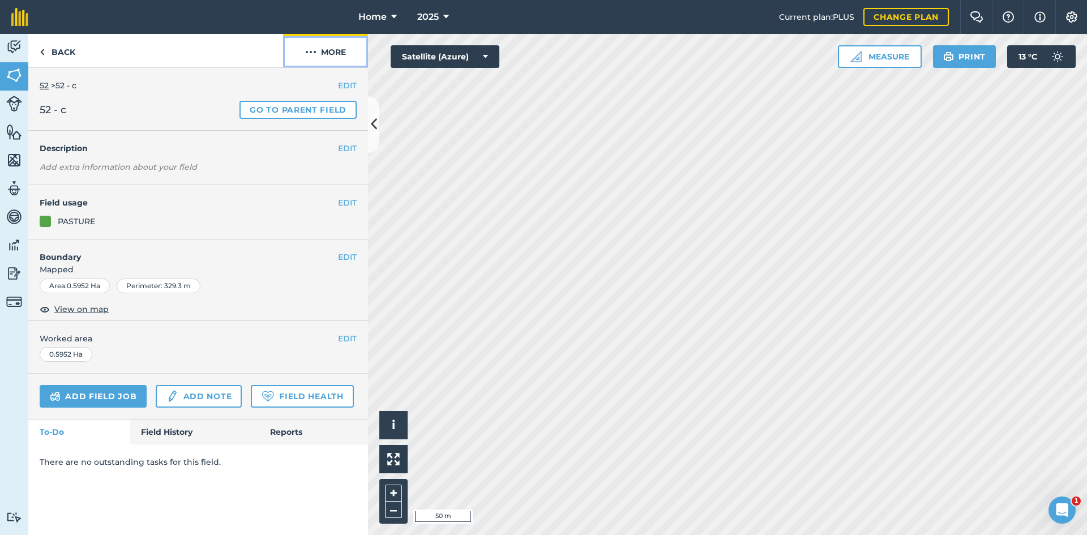
drag, startPoint x: 325, startPoint y: 57, endPoint x: 324, endPoint y: 67, distance: 10.8
click at [325, 57] on button "More" at bounding box center [325, 50] width 85 height 33
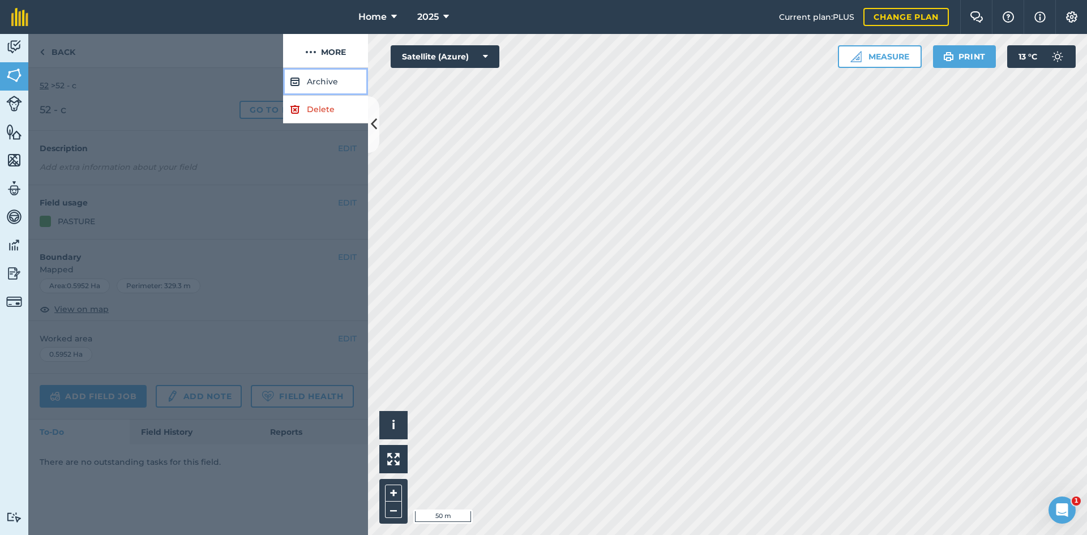
click at [327, 80] on button "Archive" at bounding box center [325, 82] width 85 height 28
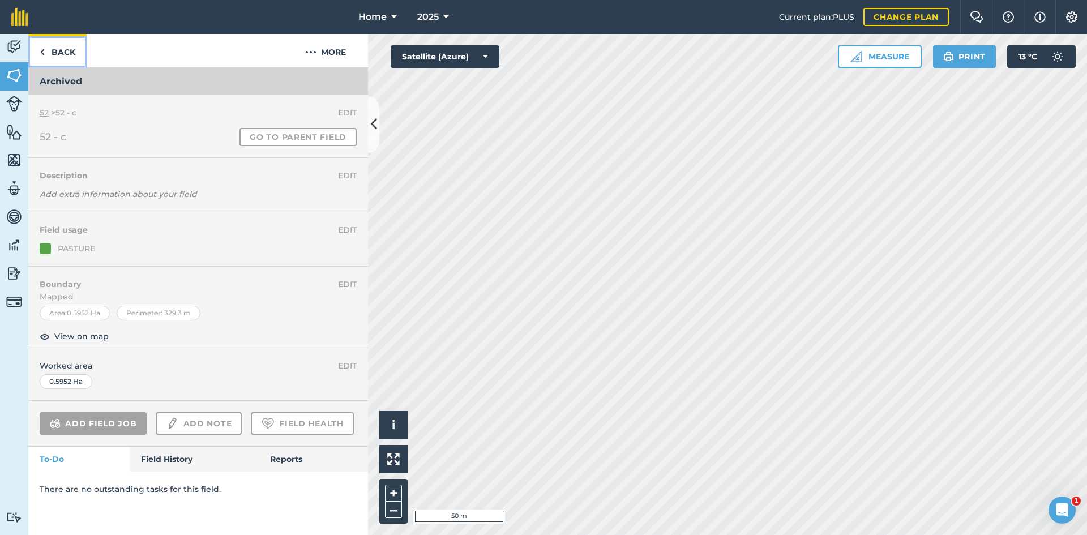
drag, startPoint x: 49, startPoint y: 51, endPoint x: 53, endPoint y: 57, distance: 6.9
click at [50, 52] on link "Back" at bounding box center [57, 50] width 58 height 33
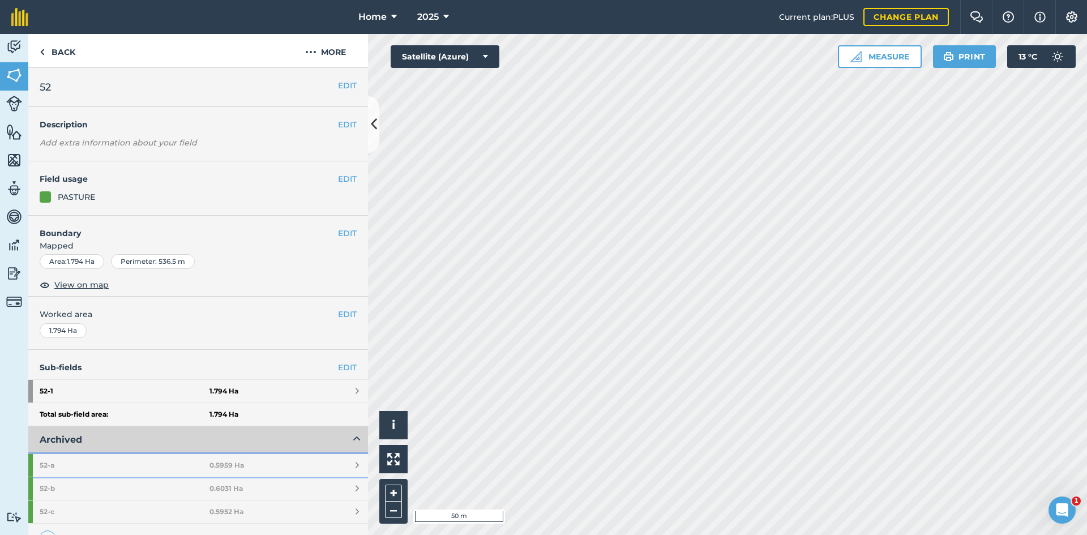
click at [186, 466] on strong "52 - a" at bounding box center [125, 465] width 170 height 23
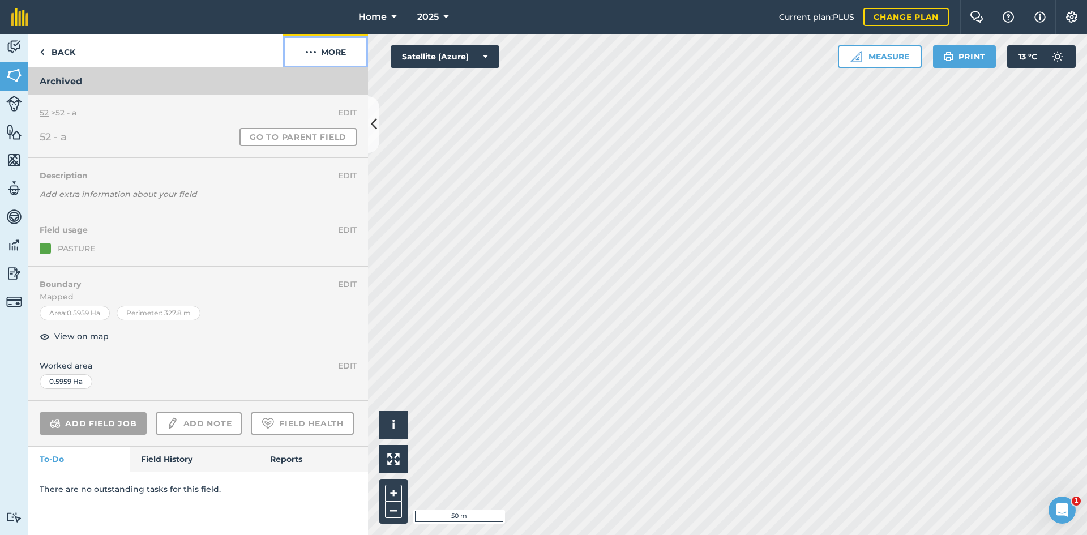
click at [327, 59] on button "More" at bounding box center [325, 50] width 85 height 33
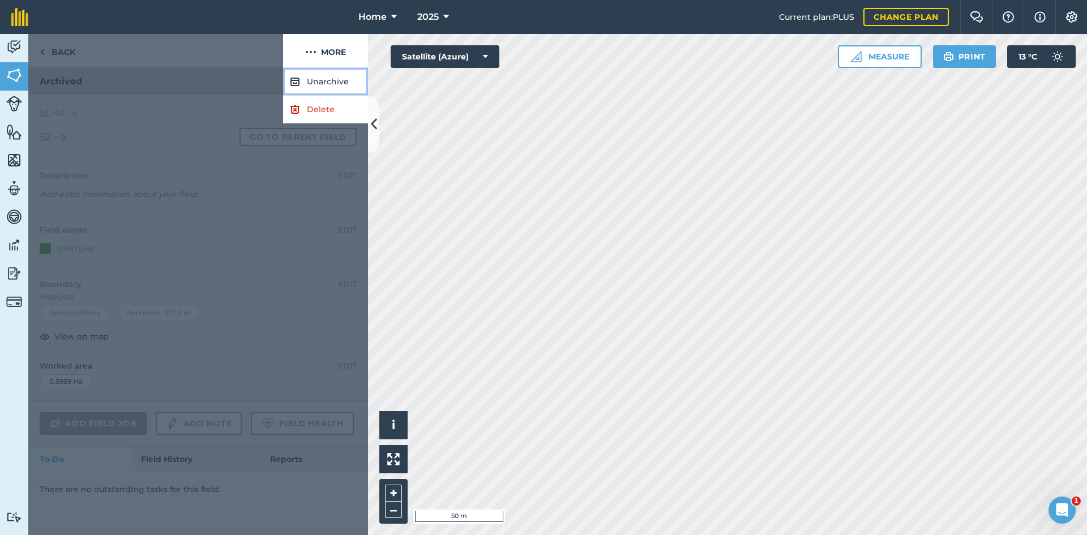
click at [336, 80] on button "Unarchive" at bounding box center [325, 82] width 85 height 28
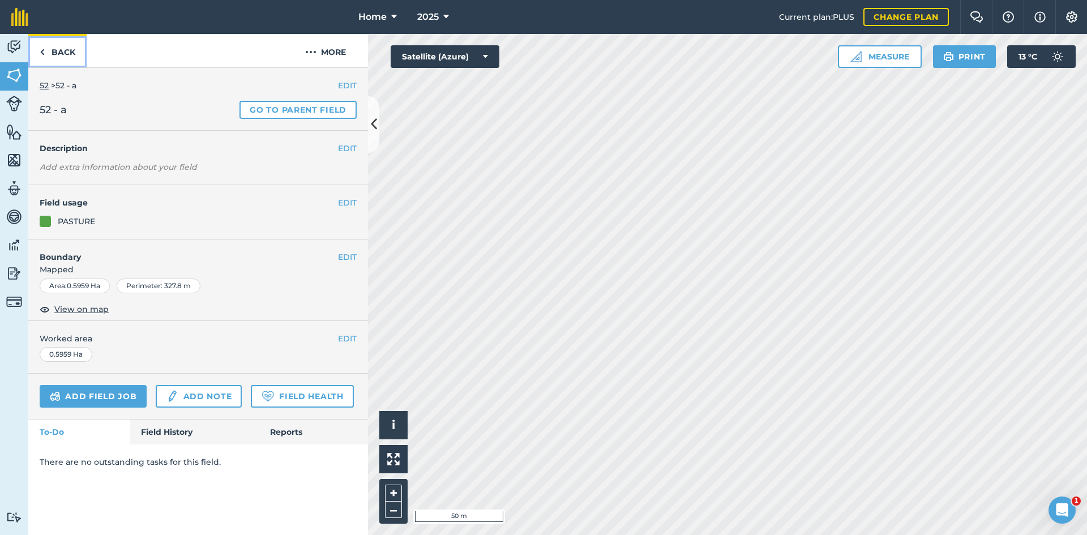
drag, startPoint x: 62, startPoint y: 46, endPoint x: 70, endPoint y: 72, distance: 27.2
click at [62, 47] on link "Back" at bounding box center [57, 50] width 58 height 33
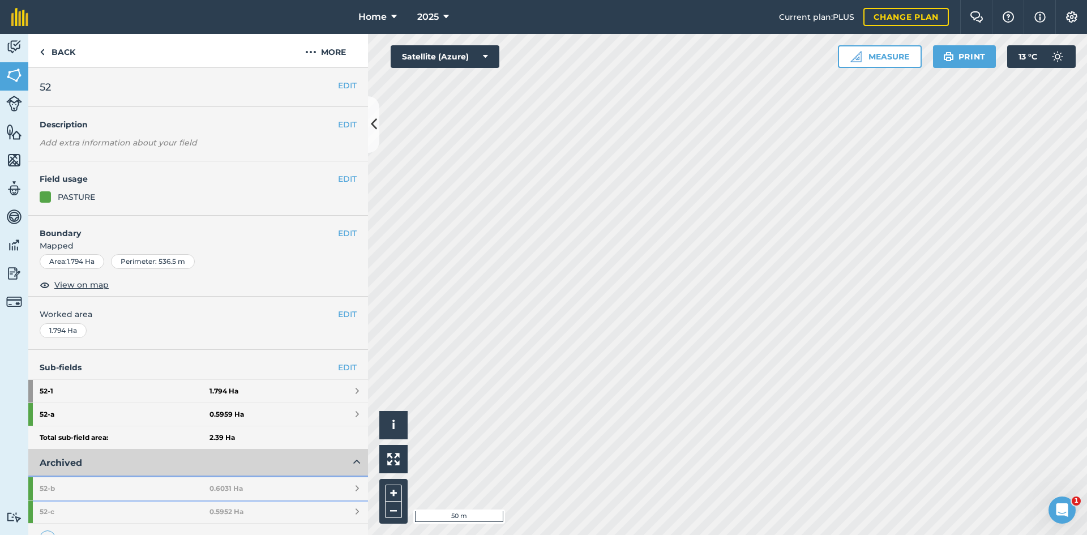
click at [221, 491] on strong "0.6031 Ha" at bounding box center [225, 488] width 33 height 9
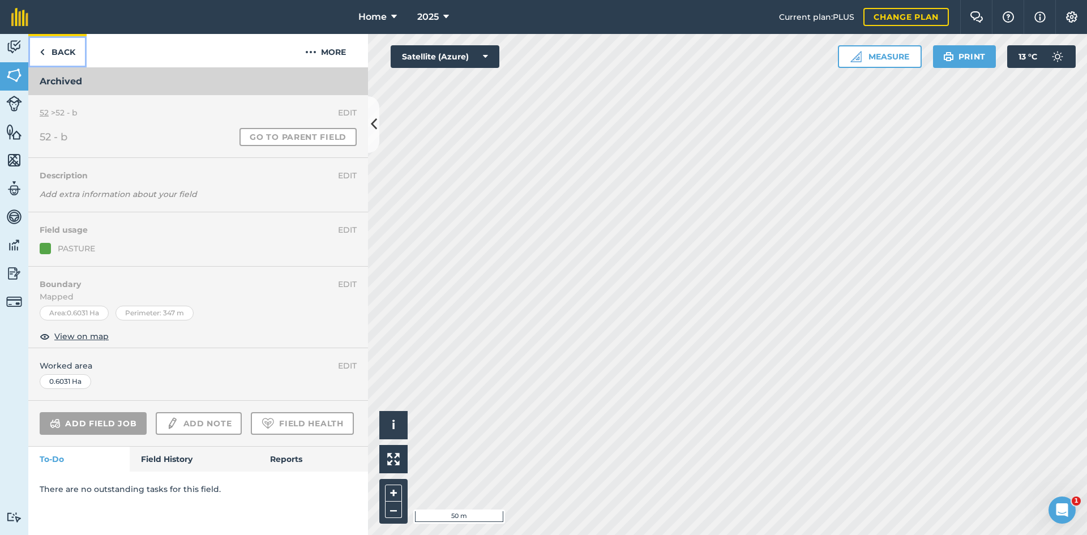
click at [67, 46] on link "Back" at bounding box center [57, 50] width 58 height 33
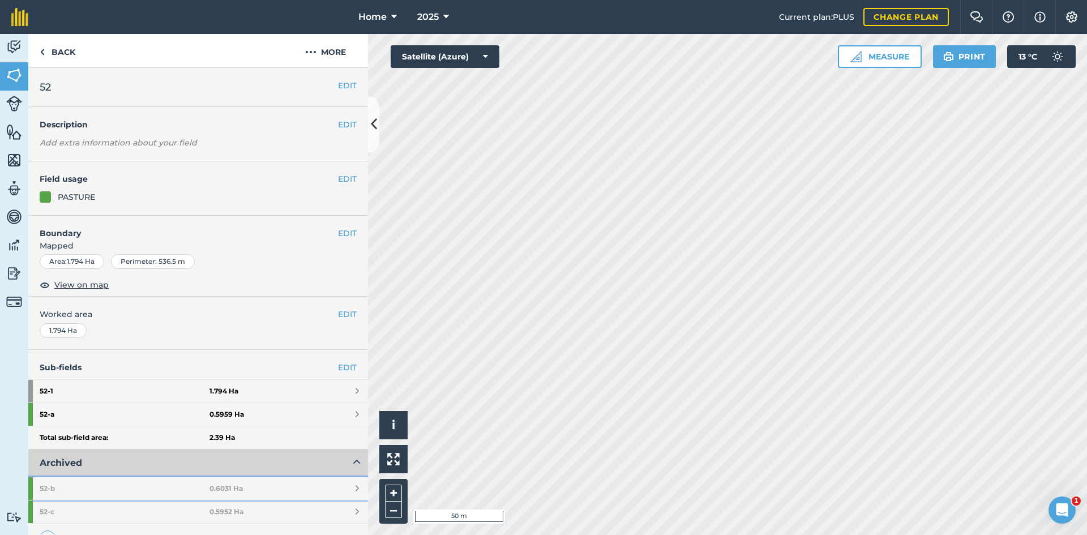
click at [213, 478] on link "52 - b 0.6031 Ha" at bounding box center [198, 488] width 340 height 23
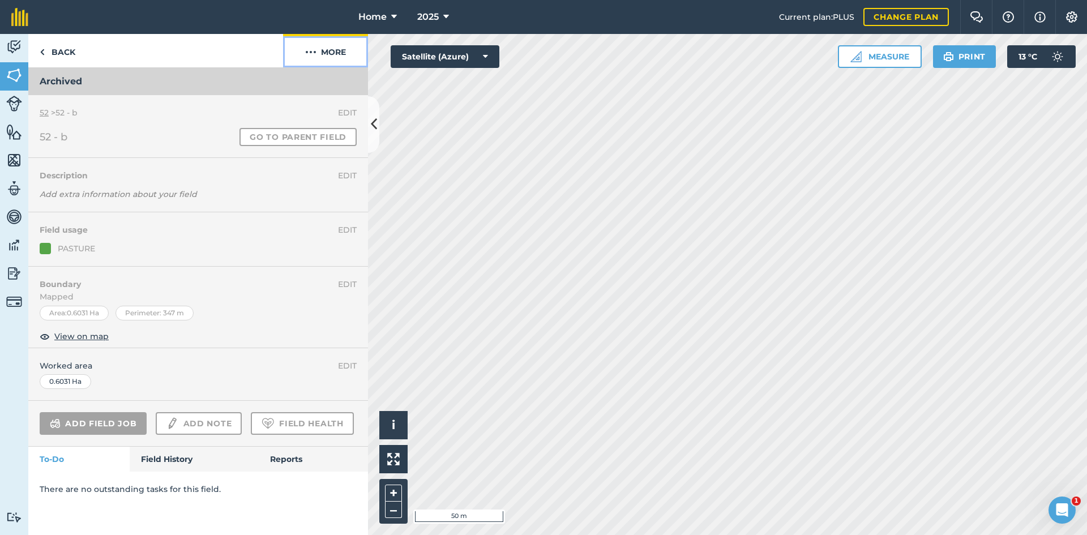
drag, startPoint x: 332, startPoint y: 41, endPoint x: 329, endPoint y: 50, distance: 9.5
click at [332, 41] on button "More" at bounding box center [325, 50] width 85 height 33
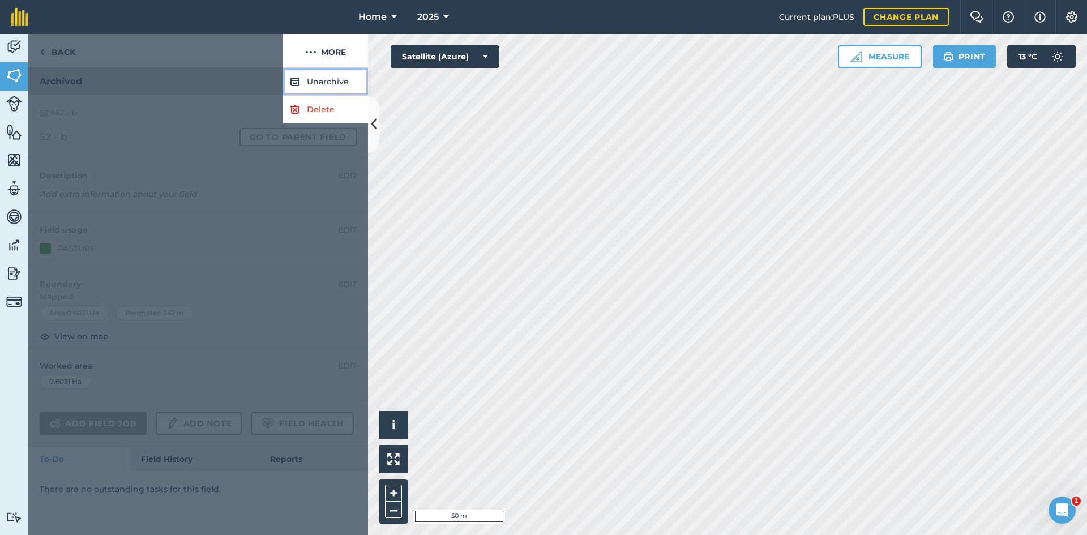
click at [329, 77] on button "Unarchive" at bounding box center [325, 82] width 85 height 28
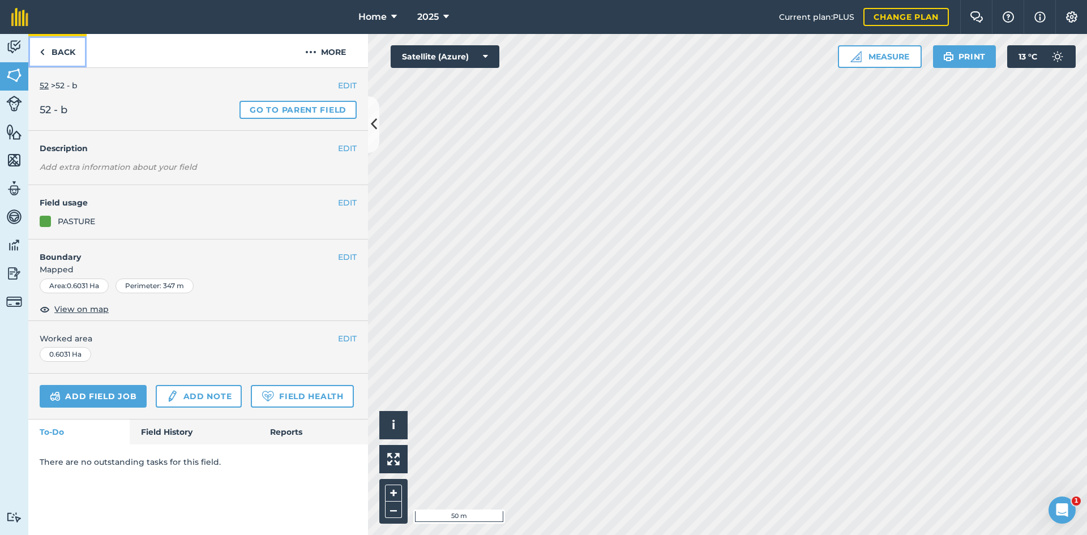
click at [54, 51] on link "Back" at bounding box center [57, 50] width 58 height 33
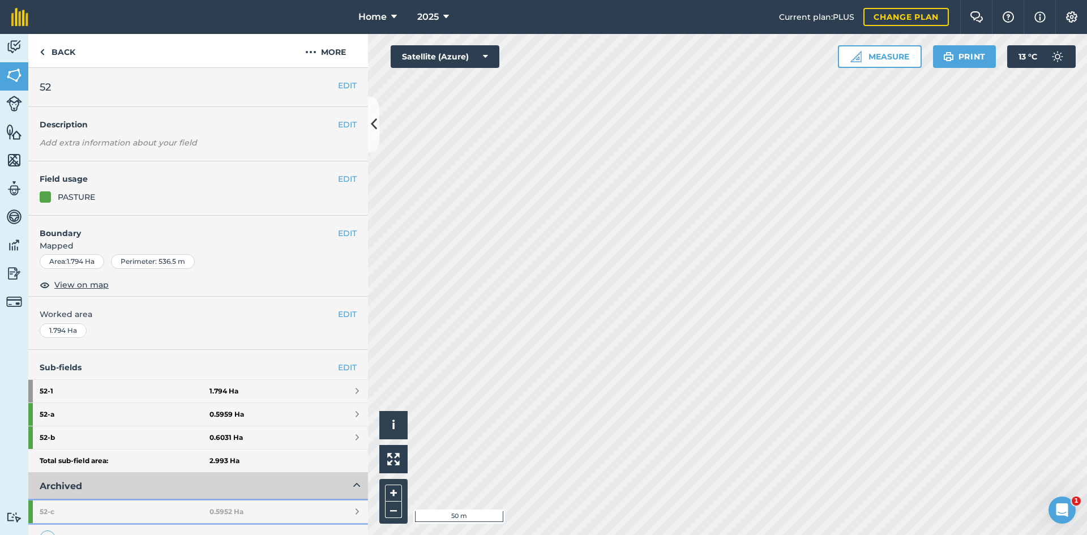
click at [288, 512] on link "52 - c 0.5952 Ha" at bounding box center [198, 511] width 340 height 23
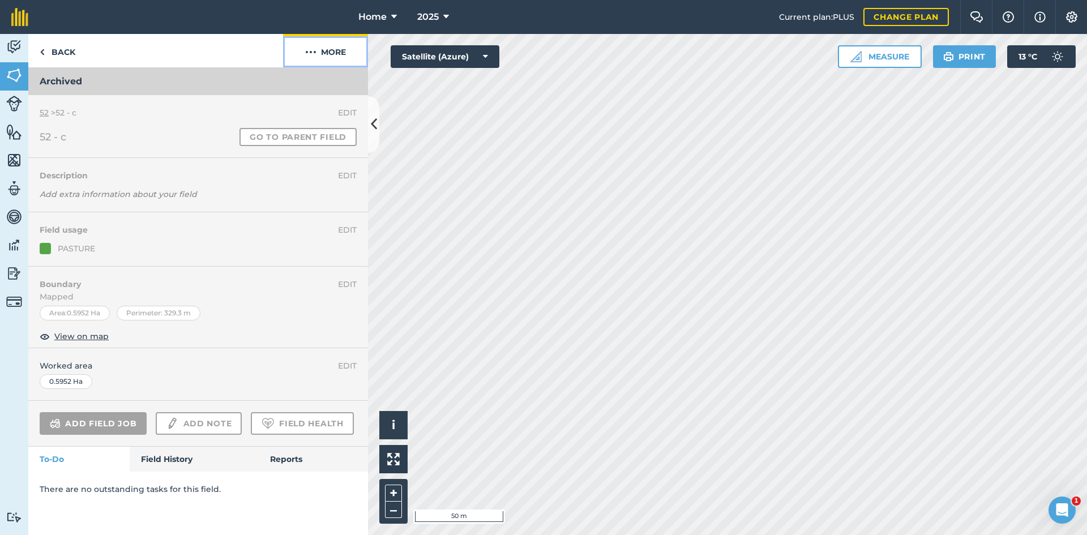
click at [336, 48] on button "More" at bounding box center [325, 50] width 85 height 33
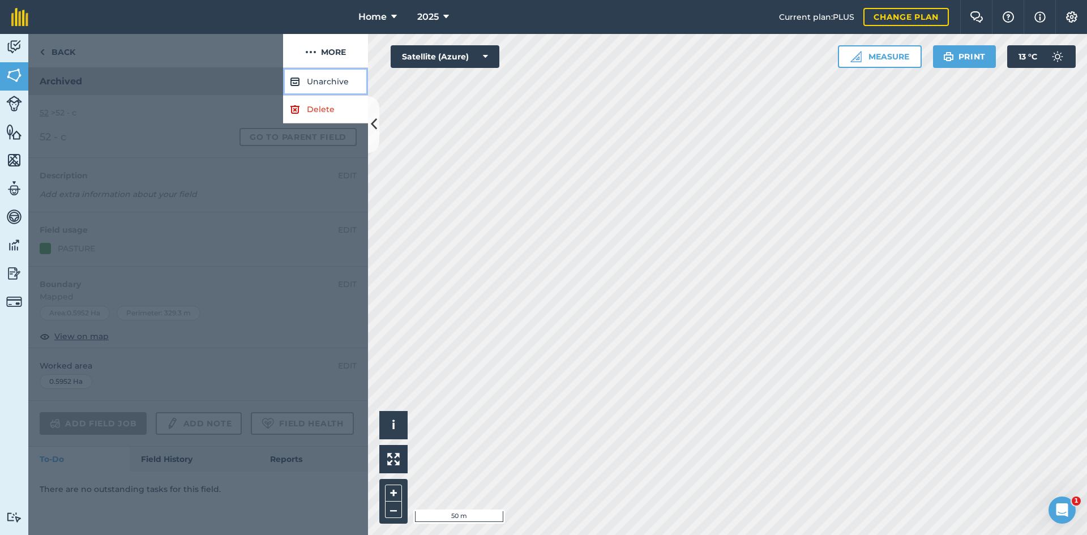
click at [337, 82] on button "Unarchive" at bounding box center [325, 82] width 85 height 28
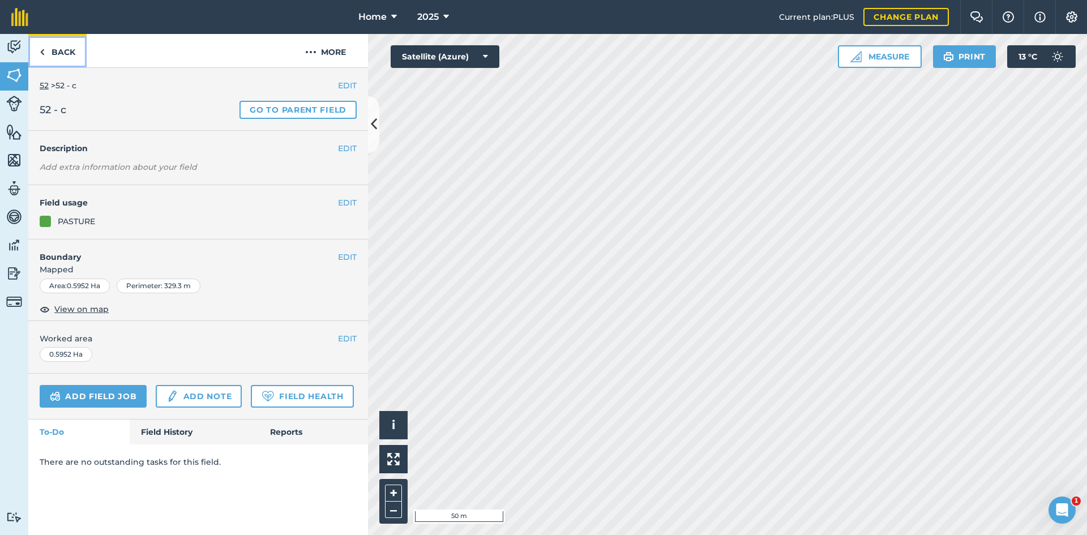
click at [71, 48] on link "Back" at bounding box center [57, 50] width 58 height 33
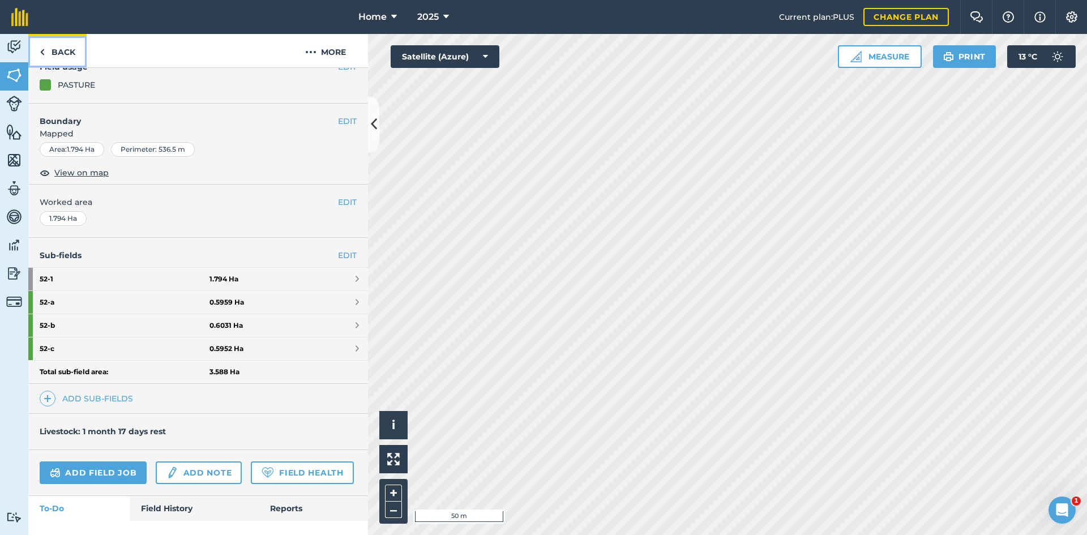
scroll to position [113, 0]
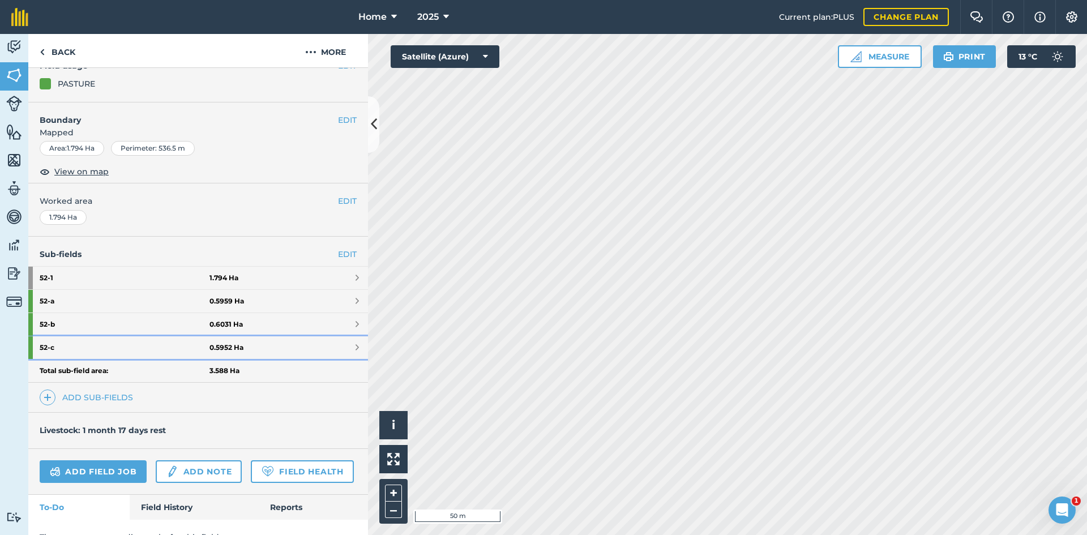
click at [273, 344] on link "52 - c 0.5952 Ha" at bounding box center [198, 347] width 340 height 23
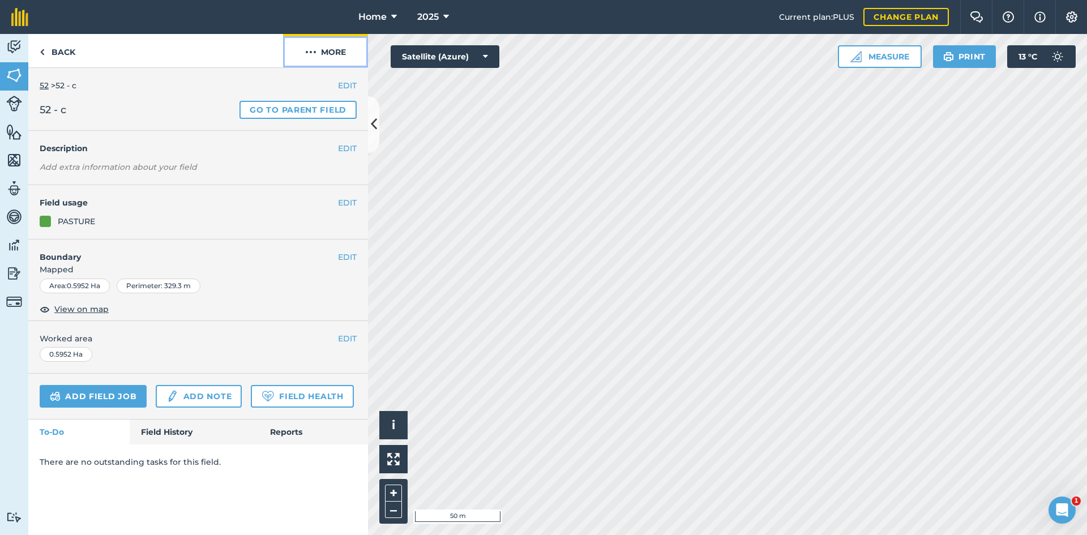
drag, startPoint x: 339, startPoint y: 48, endPoint x: 339, endPoint y: 57, distance: 8.5
click at [339, 49] on button "More" at bounding box center [325, 50] width 85 height 33
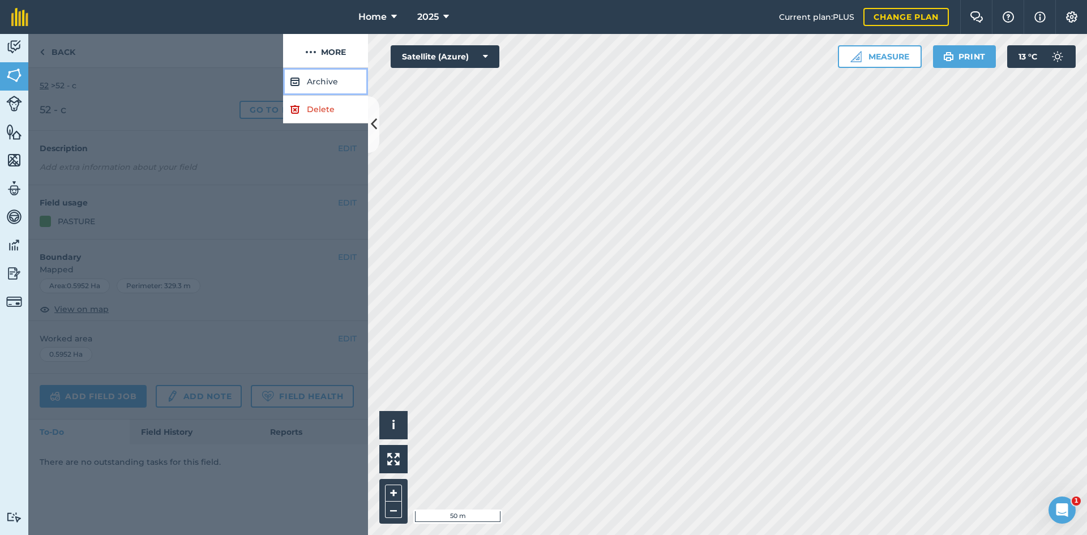
click at [337, 79] on button "Archive" at bounding box center [325, 82] width 85 height 28
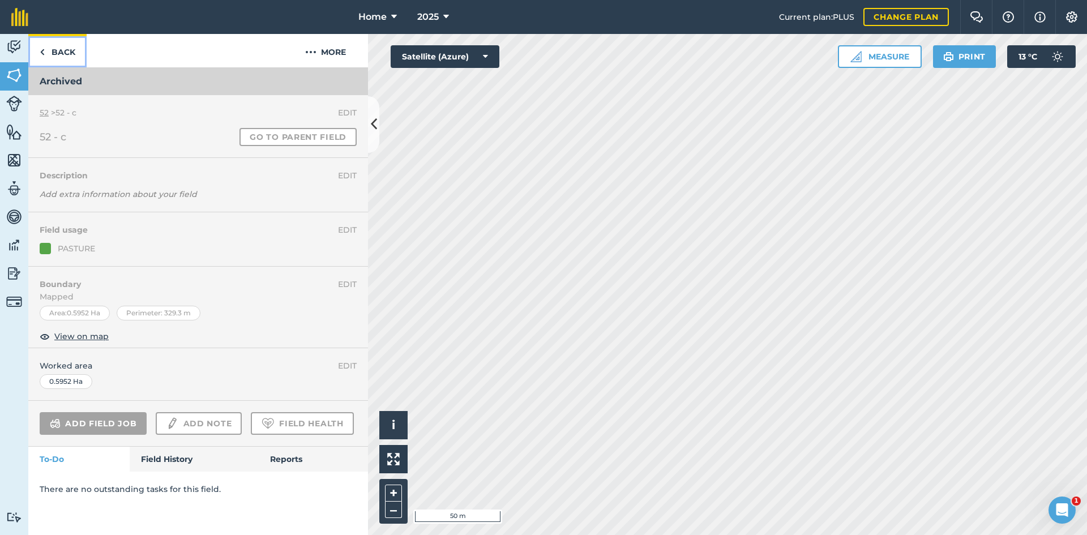
click at [64, 50] on link "Back" at bounding box center [57, 50] width 58 height 33
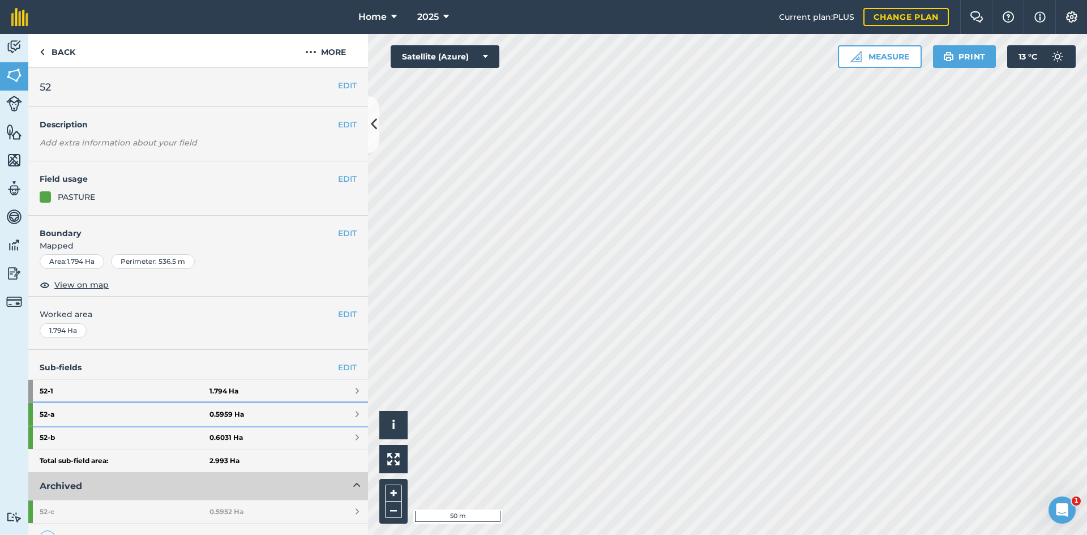
click at [217, 411] on strong "0.5959 Ha" at bounding box center [226, 414] width 35 height 9
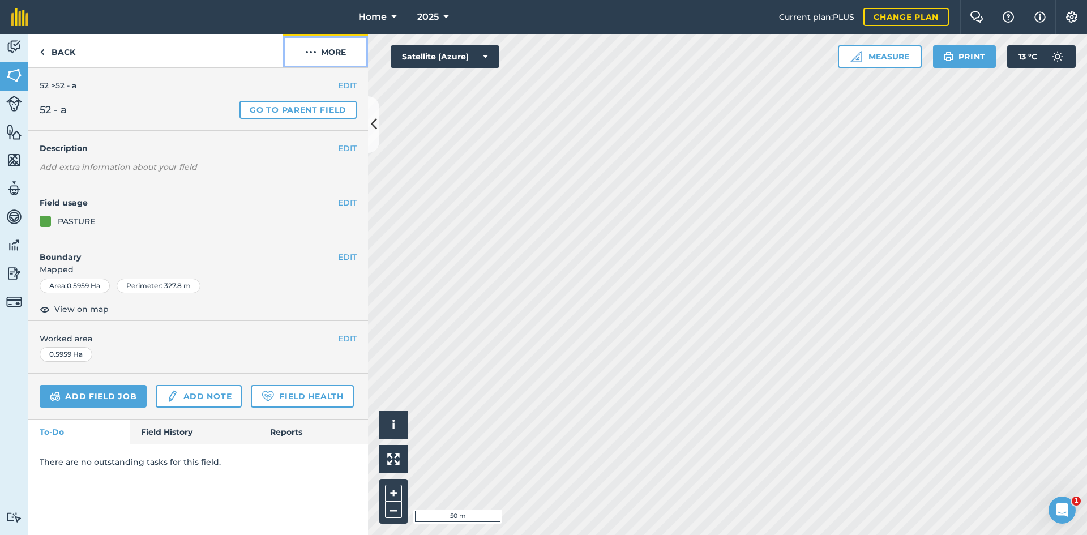
click at [327, 54] on button "More" at bounding box center [325, 50] width 85 height 33
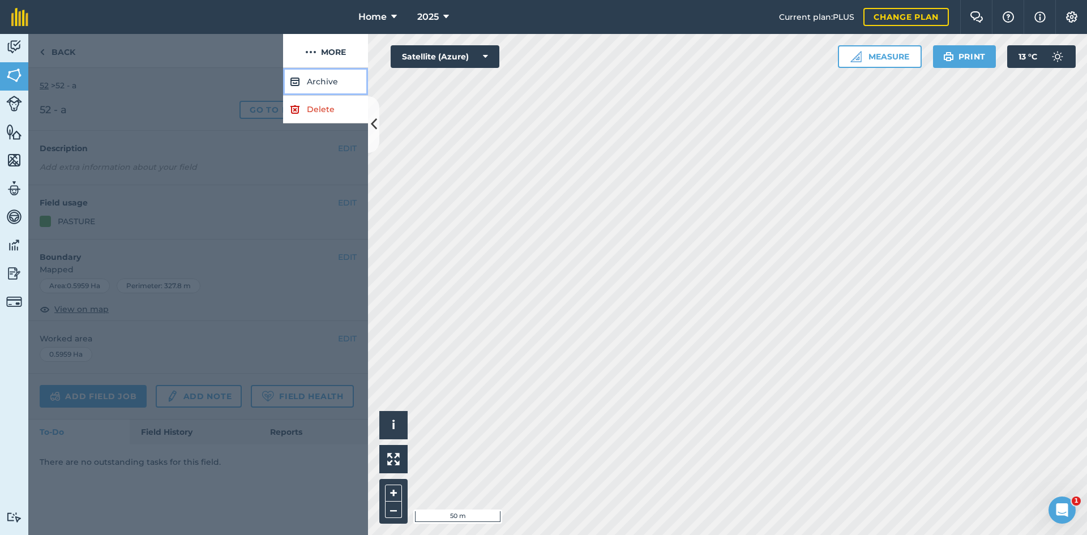
click at [319, 84] on button "Archive" at bounding box center [325, 82] width 85 height 28
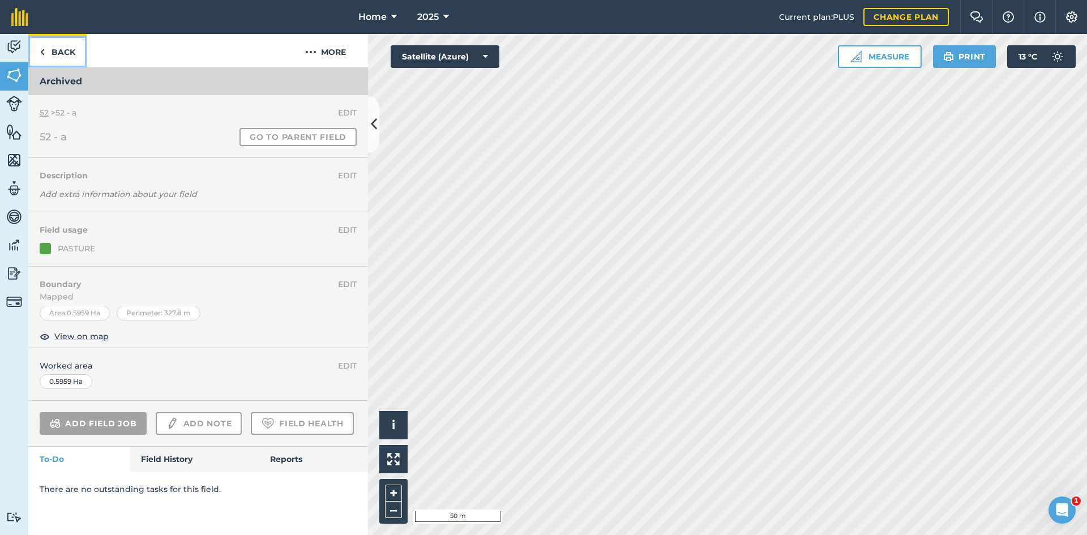
click at [77, 54] on link "Back" at bounding box center [57, 50] width 58 height 33
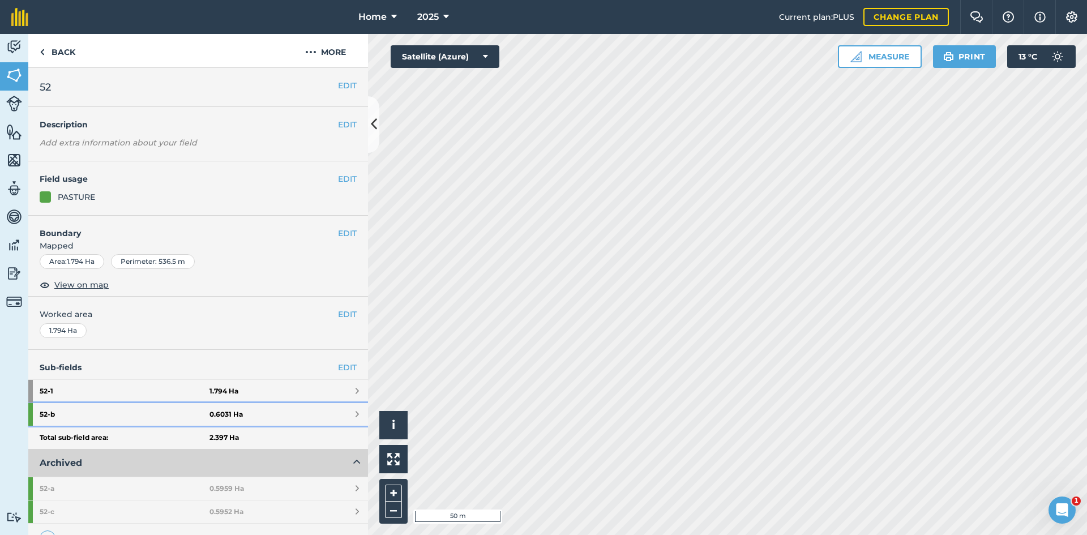
click at [253, 410] on link "52 - b 0.6031 Ha" at bounding box center [198, 414] width 340 height 23
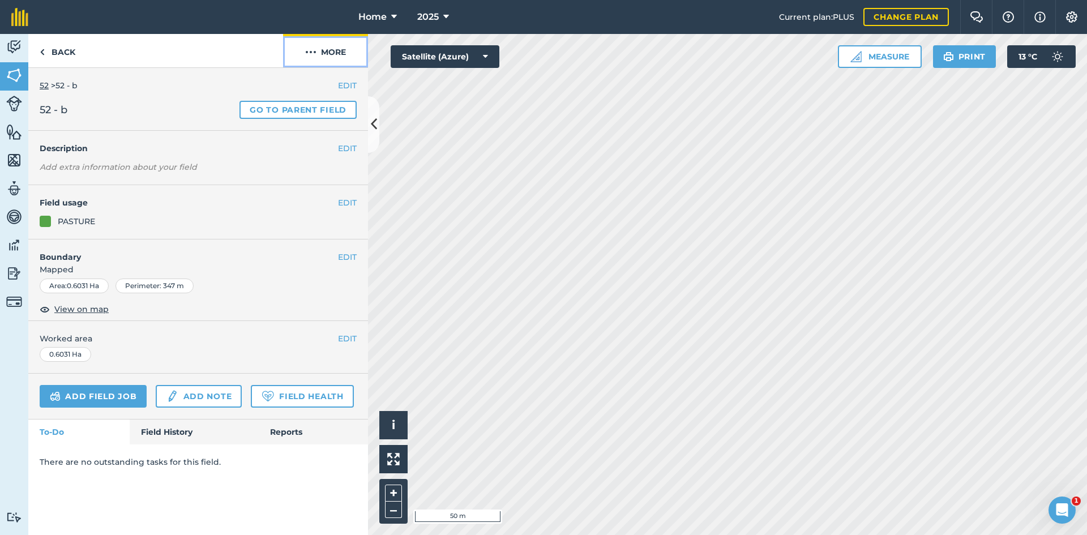
click at [314, 43] on button "More" at bounding box center [325, 50] width 85 height 33
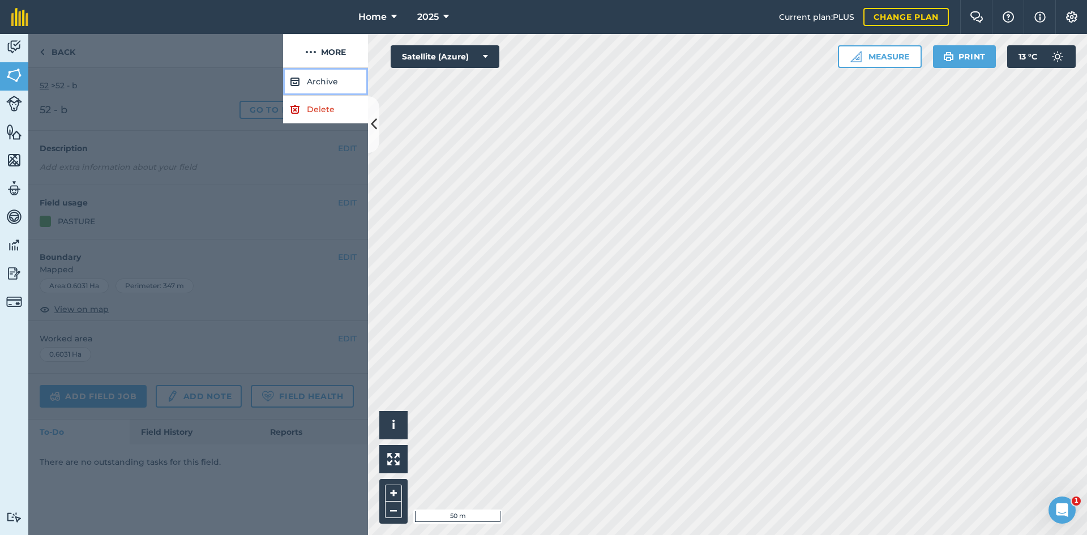
click at [311, 76] on button "Archive" at bounding box center [325, 82] width 85 height 28
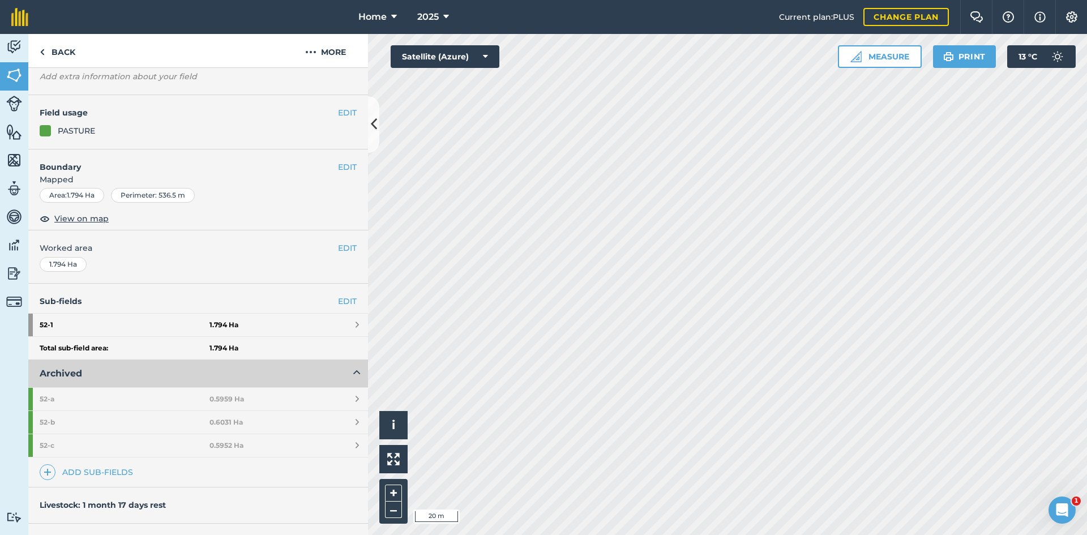
scroll to position [170, 0]
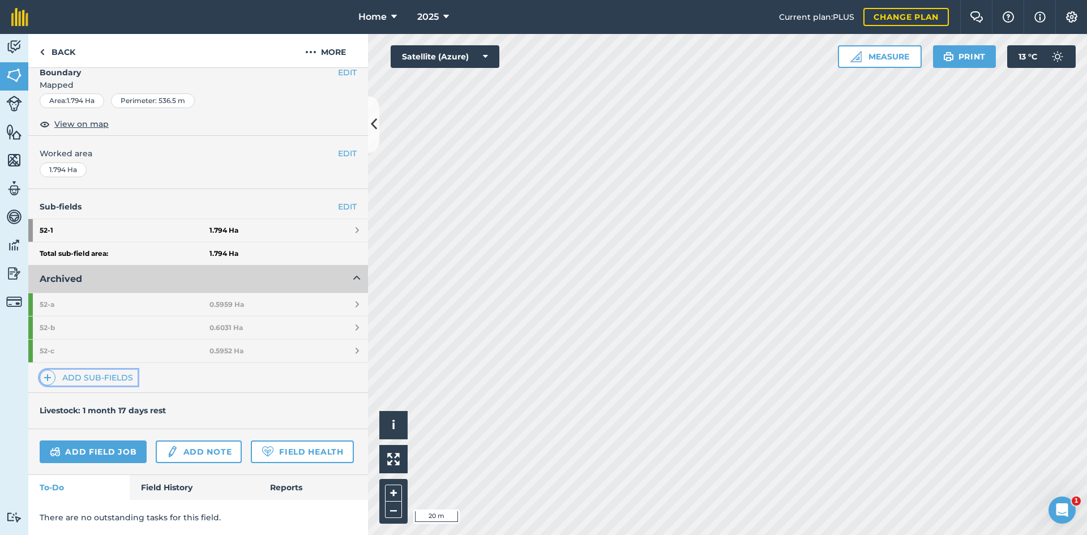
click at [123, 370] on link "Add sub-fields" at bounding box center [89, 378] width 98 height 16
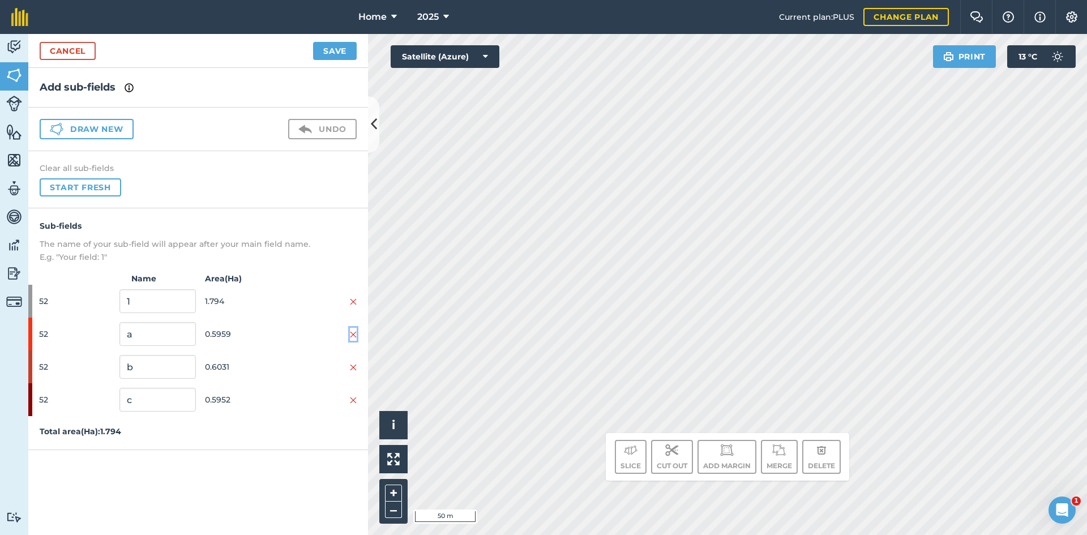
click at [352, 335] on img at bounding box center [353, 334] width 7 height 9
click at [354, 332] on img at bounding box center [353, 334] width 7 height 9
click at [355, 333] on img at bounding box center [353, 334] width 7 height 9
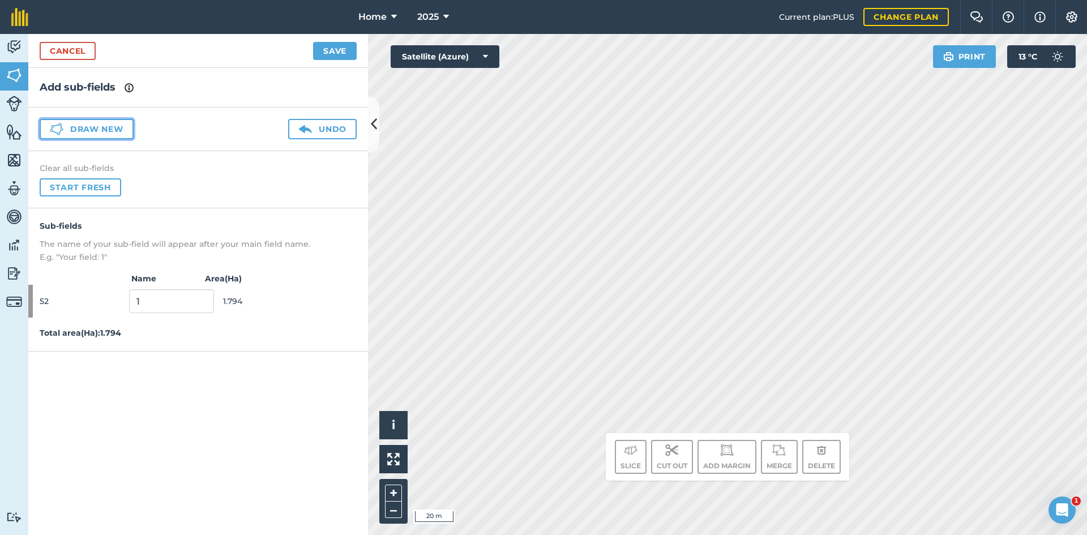
click at [104, 126] on button "Draw new" at bounding box center [87, 129] width 94 height 20
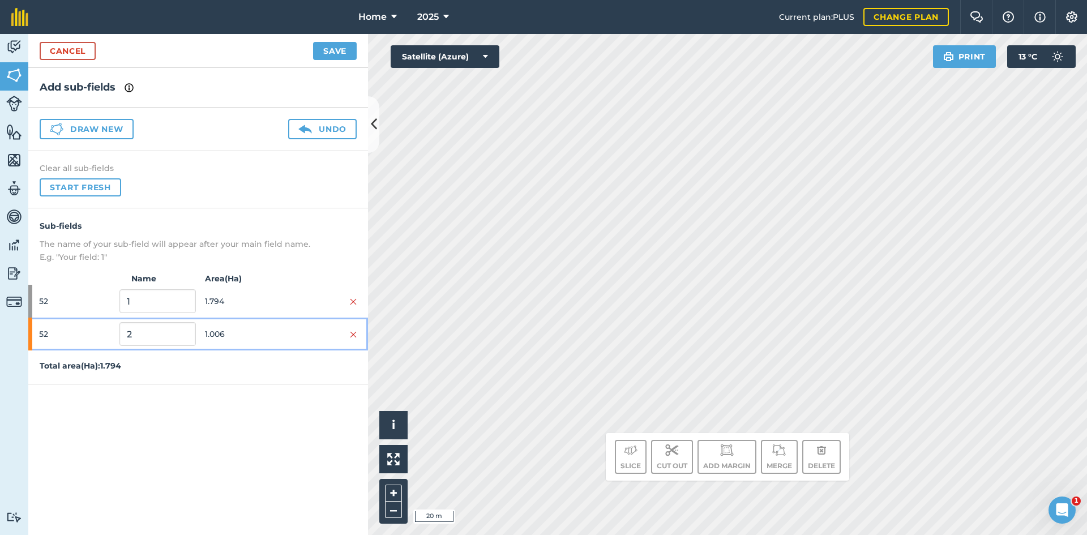
click at [251, 336] on span "1.006" at bounding box center [243, 334] width 76 height 22
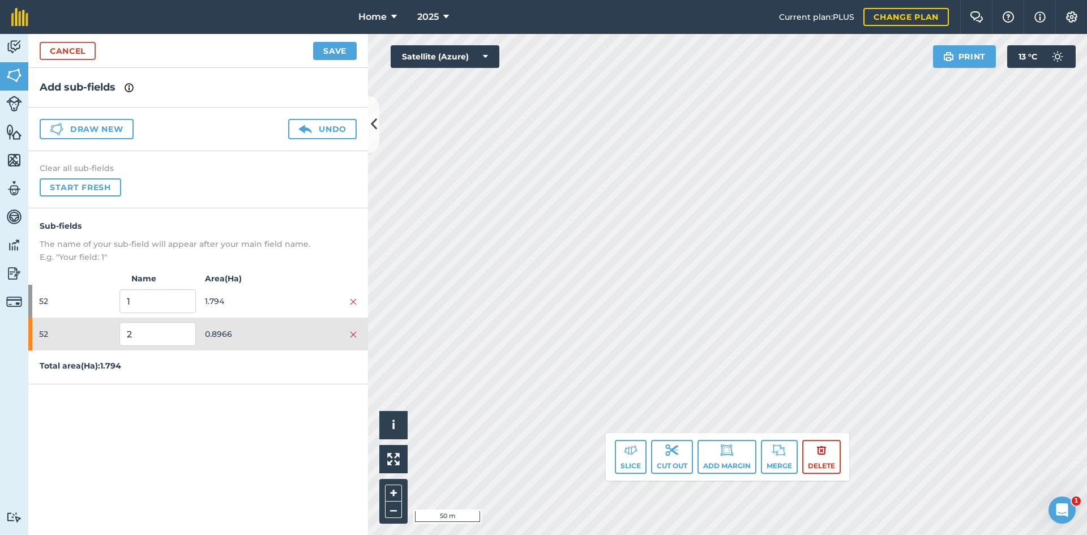
click at [83, 117] on div "Draw new Undo" at bounding box center [198, 130] width 340 height 44
click at [93, 133] on button "Draw new" at bounding box center [87, 129] width 94 height 20
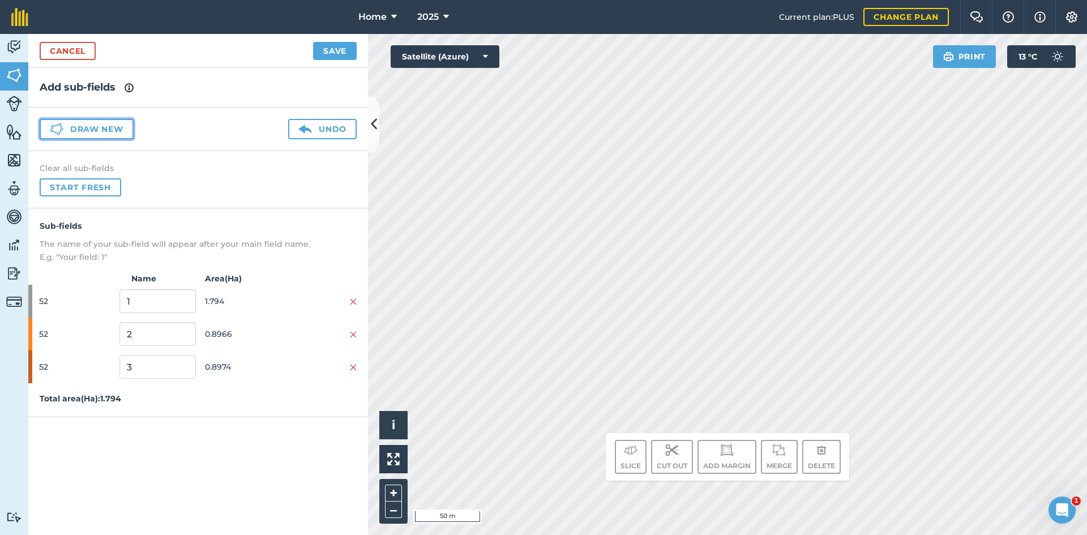
drag, startPoint x: 78, startPoint y: 126, endPoint x: 203, endPoint y: 145, distance: 127.2
click at [79, 127] on button "Draw new" at bounding box center [87, 129] width 94 height 20
click at [350, 336] on img at bounding box center [353, 334] width 7 height 9
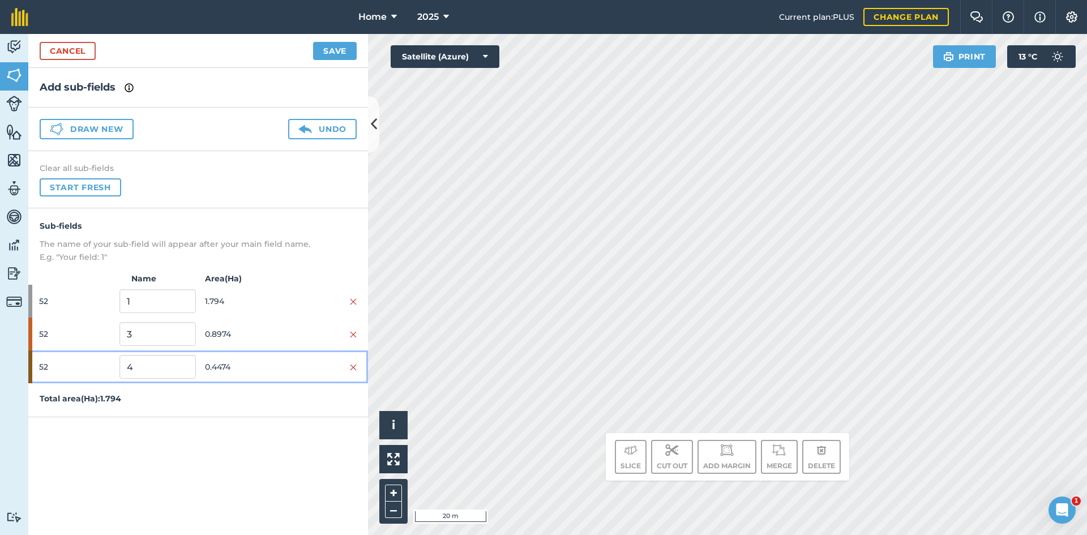
click at [270, 357] on span "0.4474" at bounding box center [243, 367] width 76 height 22
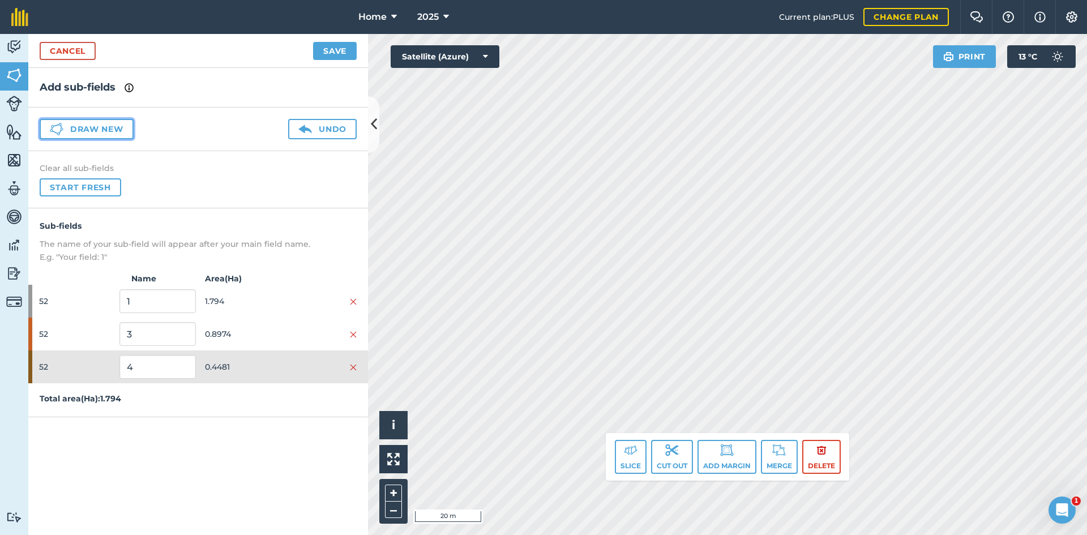
click at [103, 131] on button "Draw new" at bounding box center [87, 129] width 94 height 20
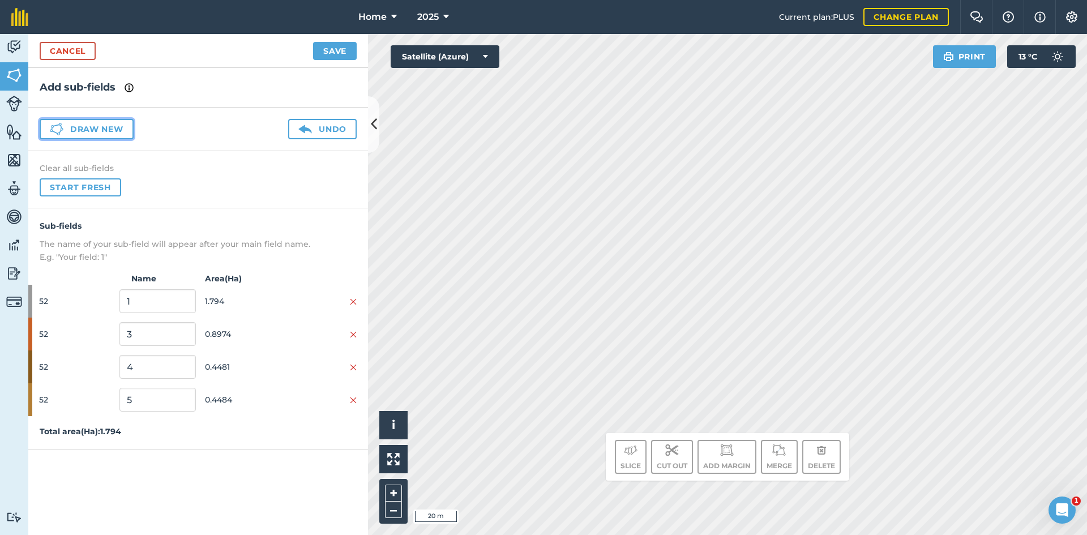
click at [93, 122] on button "Draw new" at bounding box center [87, 129] width 94 height 20
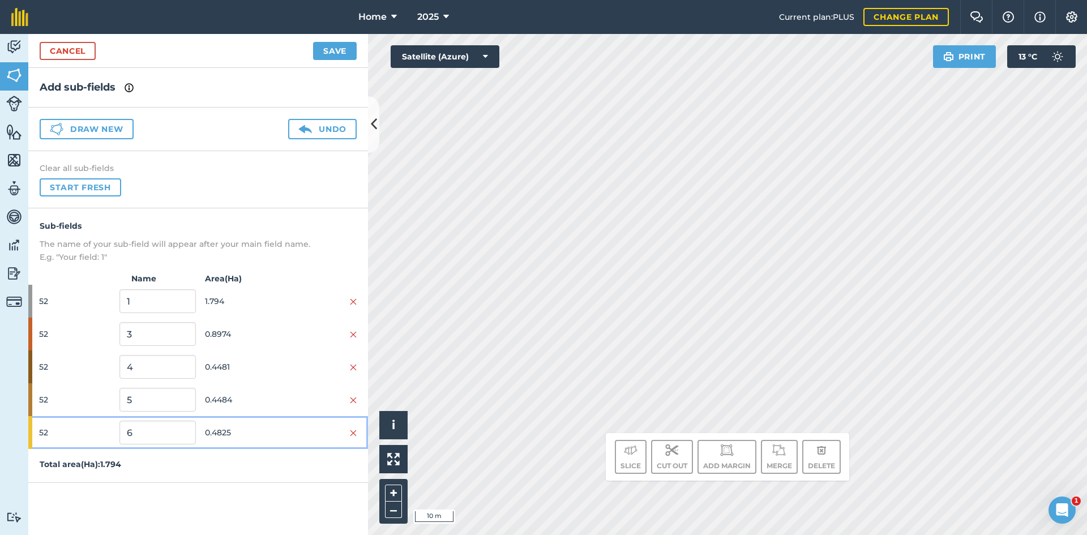
drag, startPoint x: 241, startPoint y: 433, endPoint x: 257, endPoint y: 429, distance: 16.9
click at [242, 432] on span "0.4825" at bounding box center [243, 433] width 76 height 22
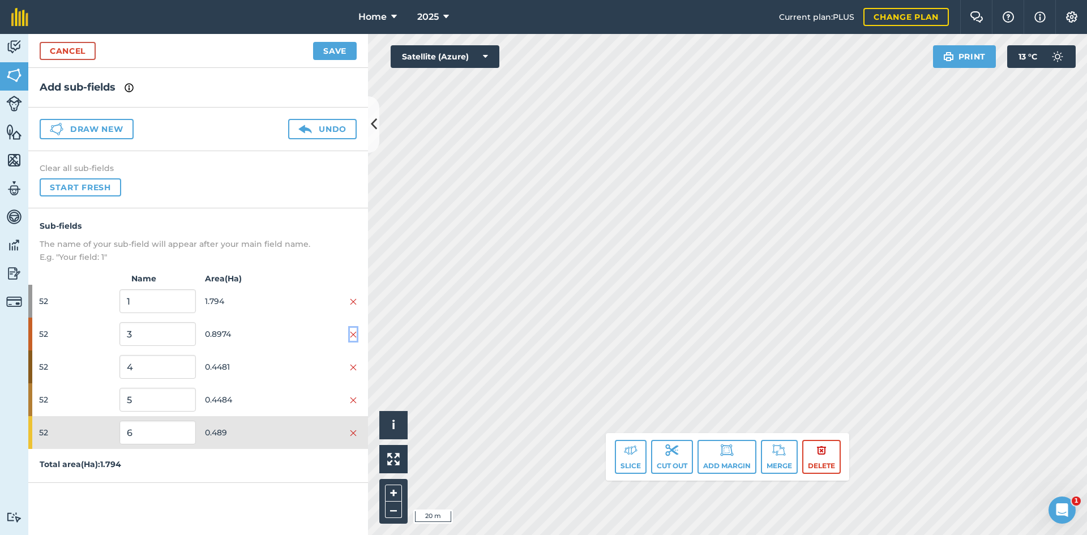
click at [353, 333] on img at bounding box center [353, 334] width 7 height 9
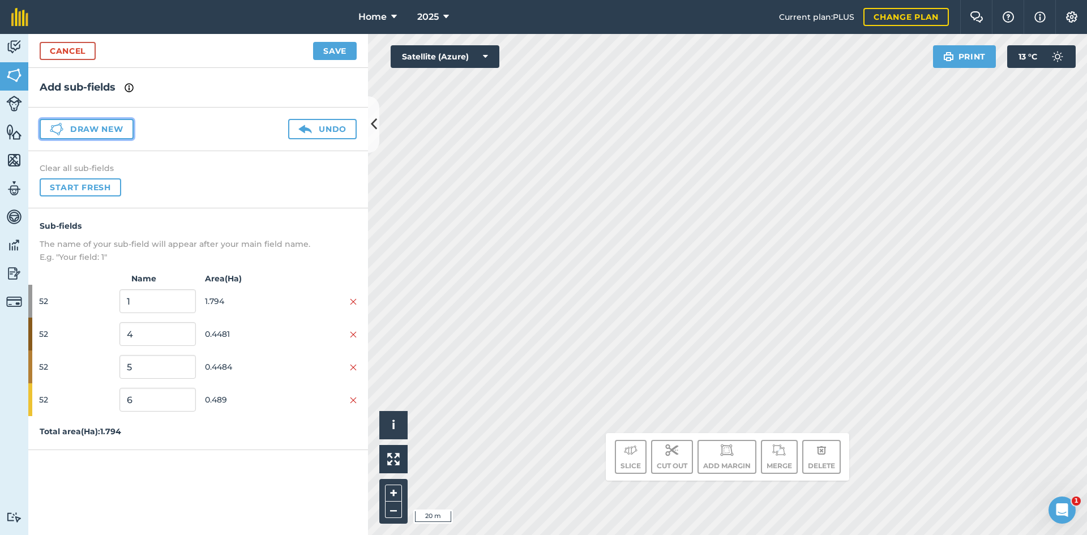
drag, startPoint x: 71, startPoint y: 131, endPoint x: 97, endPoint y: 143, distance: 28.3
click at [72, 132] on button "Draw new" at bounding box center [87, 129] width 94 height 20
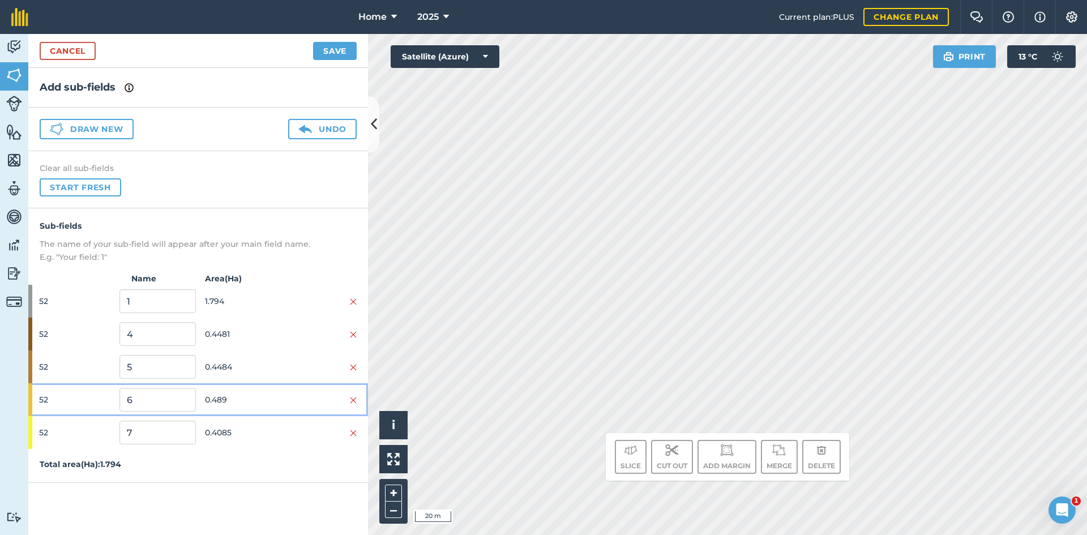
click at [262, 399] on span "0.489" at bounding box center [243, 400] width 76 height 22
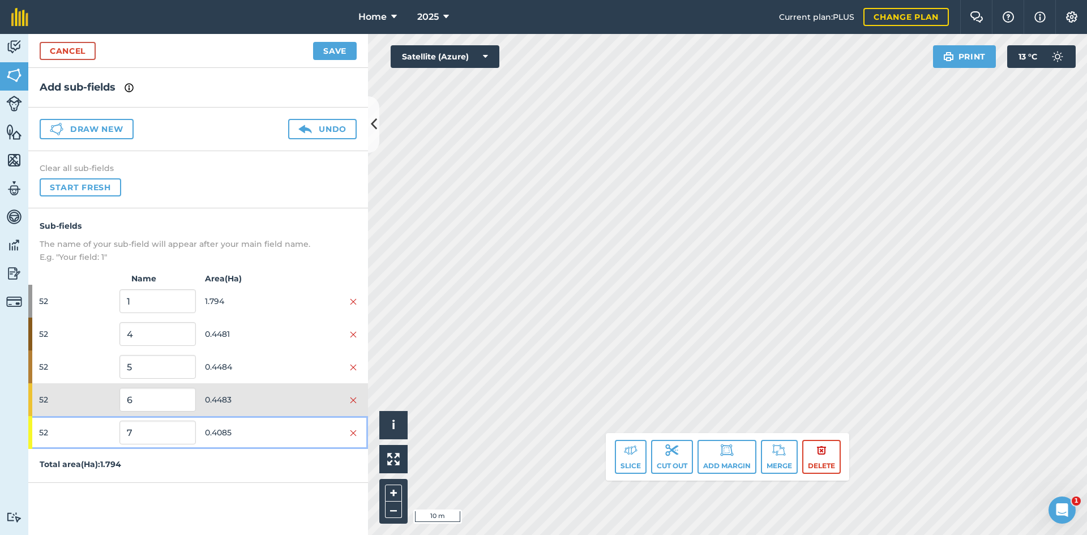
click at [246, 424] on span "0.4085" at bounding box center [243, 433] width 76 height 22
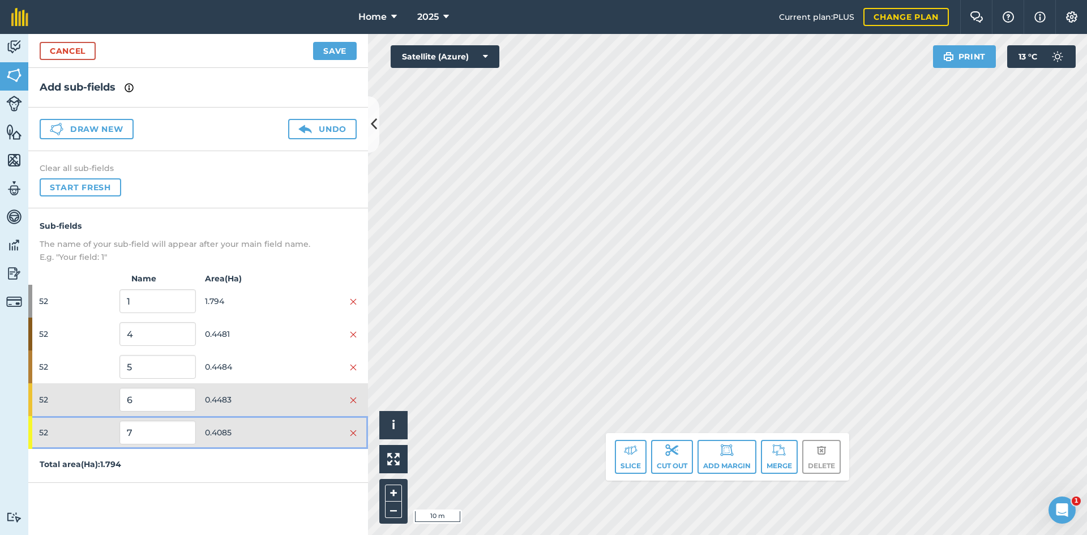
drag, startPoint x: 260, startPoint y: 417, endPoint x: 268, endPoint y: 410, distance: 10.0
click at [261, 417] on div "52 7 0.4085" at bounding box center [198, 432] width 340 height 33
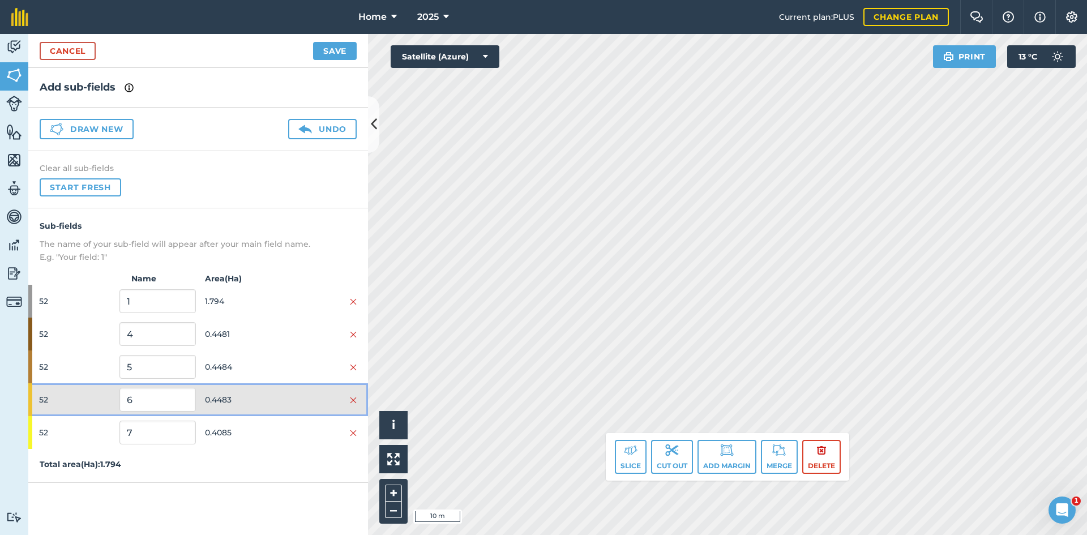
click at [278, 401] on span "0.4483" at bounding box center [243, 400] width 76 height 22
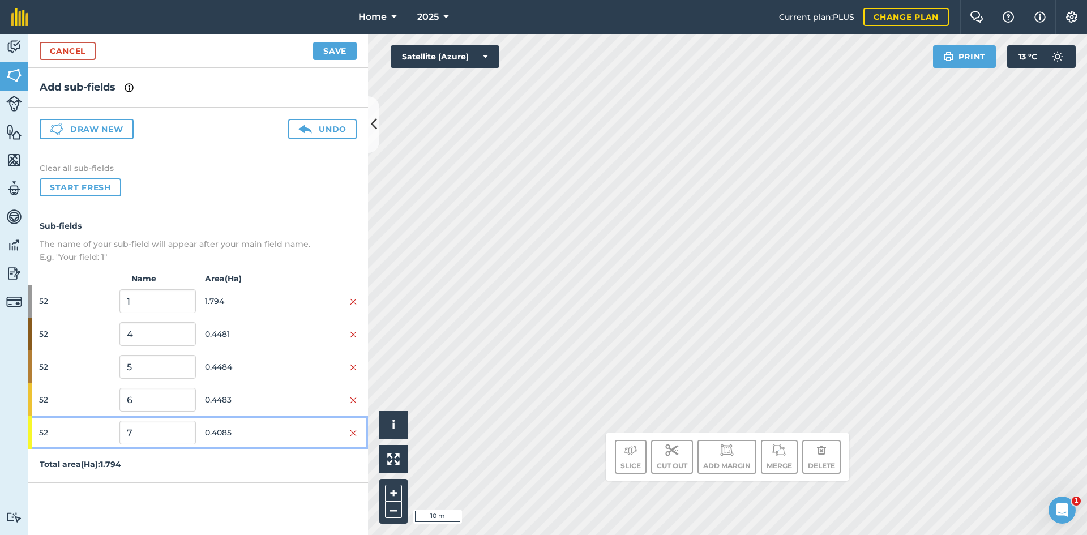
click at [268, 422] on span "0.4085" at bounding box center [243, 433] width 76 height 22
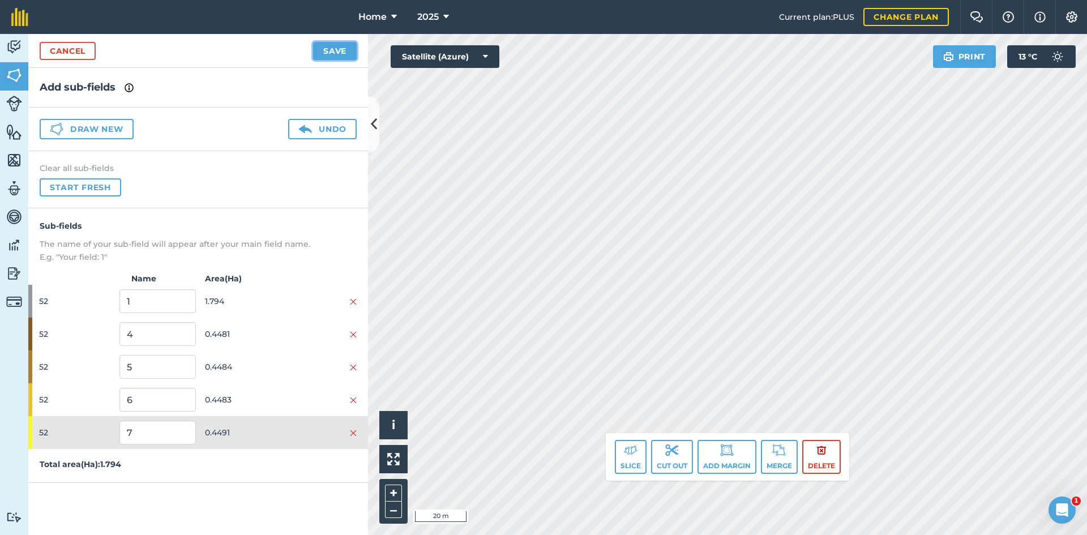
click at [344, 51] on button "Save" at bounding box center [335, 51] width 44 height 18
